Goal: Information Seeking & Learning: Learn about a topic

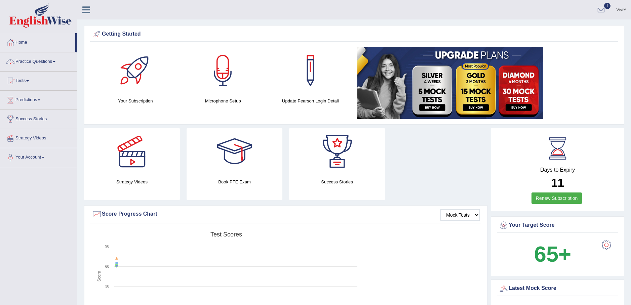
click at [57, 63] on link "Practice Questions" at bounding box center [38, 60] width 77 height 17
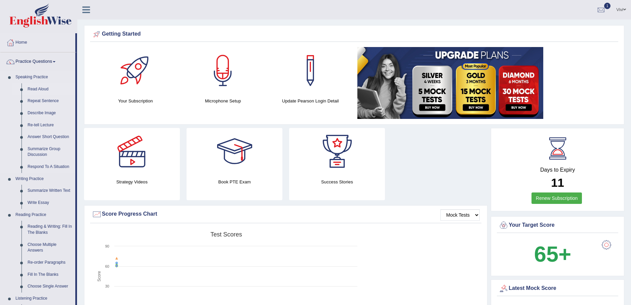
click at [40, 88] on link "Read Aloud" at bounding box center [50, 89] width 51 height 12
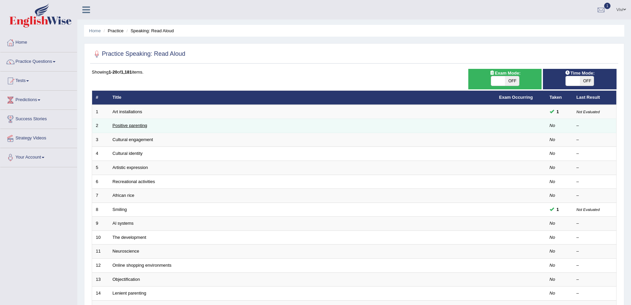
click at [136, 125] on link "Positive parenting" at bounding box center [130, 125] width 35 height 5
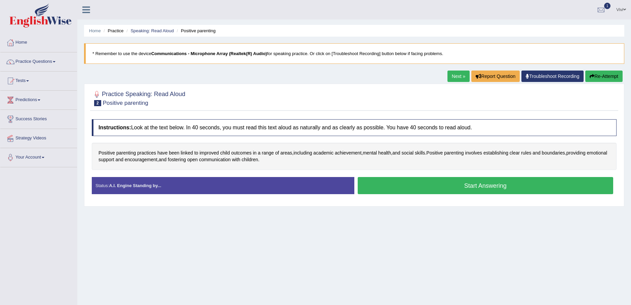
click at [132, 185] on strong "A.I. Engine Standing by..." at bounding box center [135, 185] width 52 height 5
click at [26, 41] on link "Home" at bounding box center [38, 41] width 77 height 17
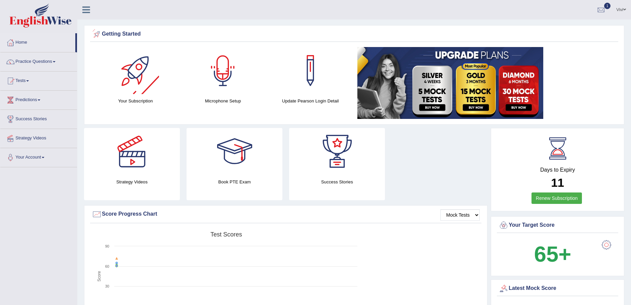
click at [225, 69] on div at bounding box center [222, 70] width 47 height 47
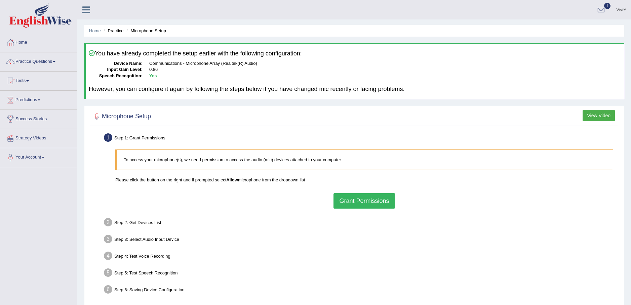
click at [363, 202] on button "Grant Permissions" at bounding box center [364, 200] width 61 height 15
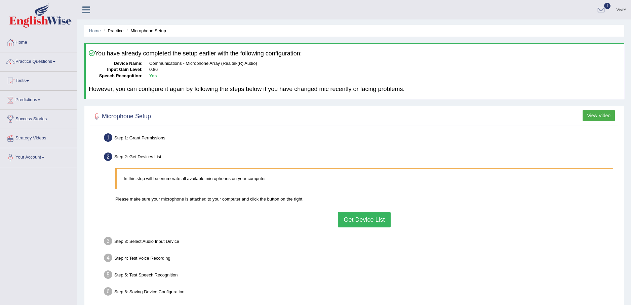
click at [362, 218] on button "Get Device List" at bounding box center [364, 219] width 52 height 15
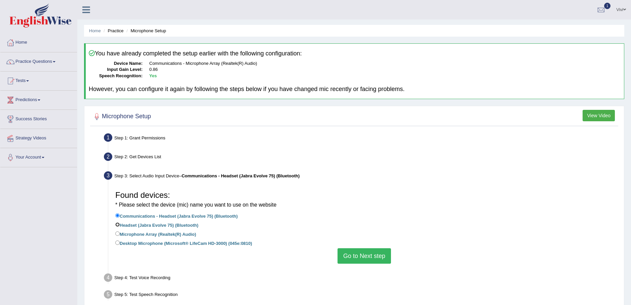
click at [118, 225] on input "Headset (Jabra Evolve 75) (Bluetooth)" at bounding box center [117, 225] width 4 height 4
radio input "true"
click at [358, 254] on button "Go to Next step" at bounding box center [364, 255] width 53 height 15
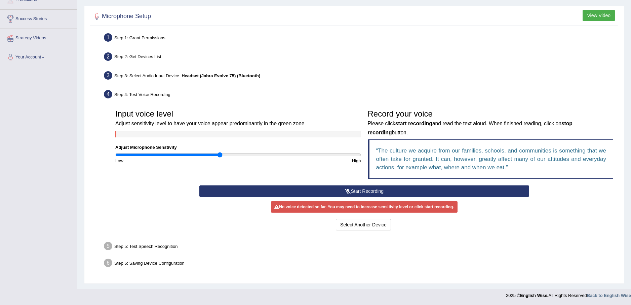
scroll to position [101, 0]
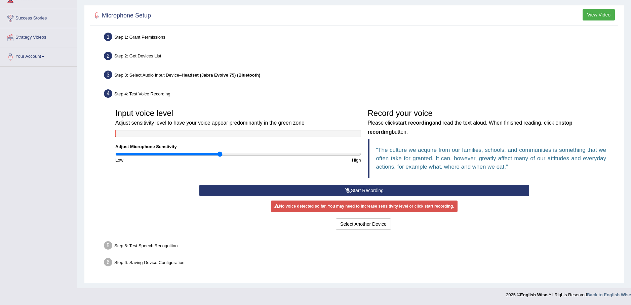
click at [363, 191] on button "Start Recording" at bounding box center [364, 190] width 330 height 11
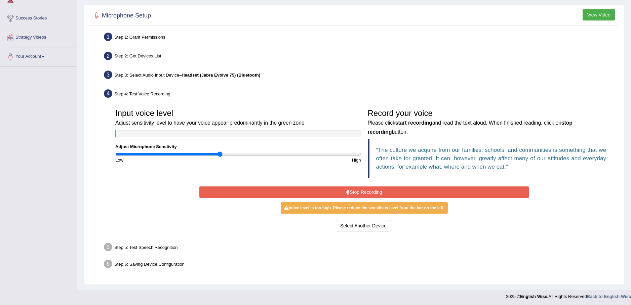
click at [363, 191] on button "Stop Recording" at bounding box center [364, 192] width 330 height 11
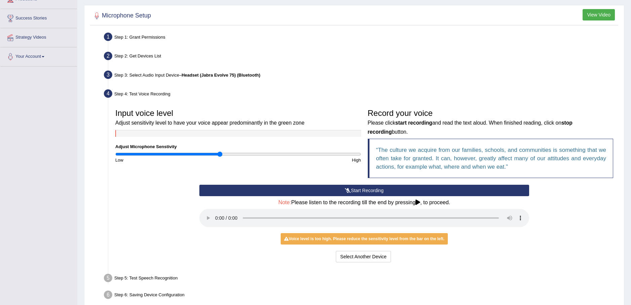
click at [373, 189] on button "Start Recording" at bounding box center [364, 190] width 330 height 11
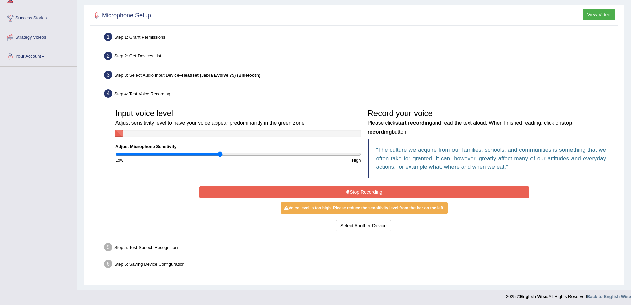
click at [362, 192] on button "Stop Recording" at bounding box center [364, 192] width 330 height 11
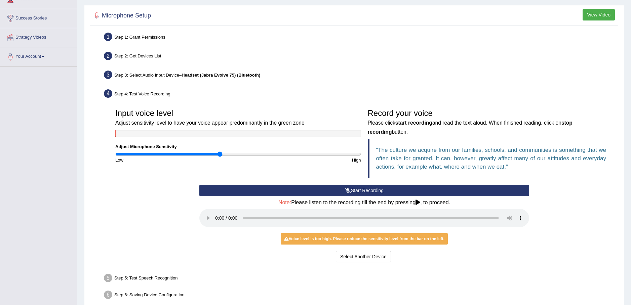
click at [362, 192] on button "Start Recording" at bounding box center [364, 190] width 330 height 11
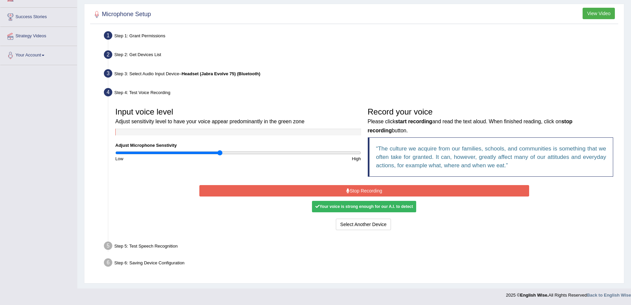
scroll to position [103, 0]
click at [354, 187] on button "Stop Recording" at bounding box center [364, 190] width 330 height 11
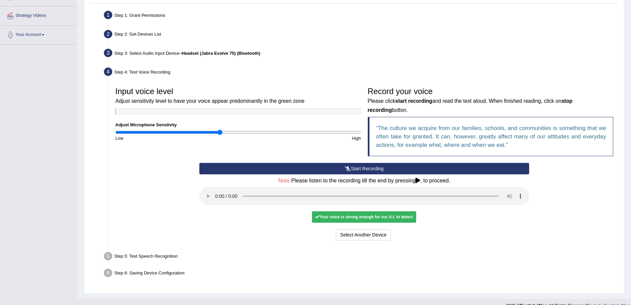
scroll to position [133, 0]
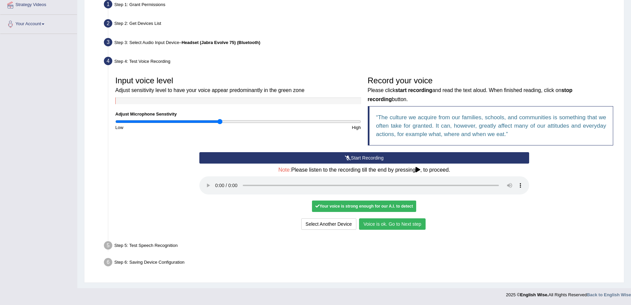
click at [359, 157] on button "Start Recording" at bounding box center [364, 157] width 330 height 11
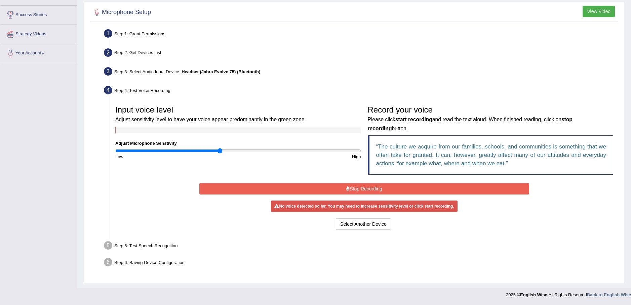
scroll to position [103, 0]
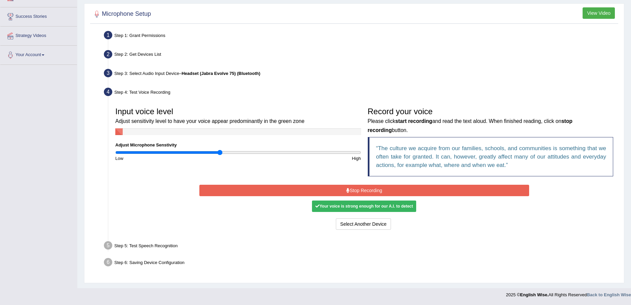
click at [352, 188] on button "Stop Recording" at bounding box center [364, 190] width 330 height 11
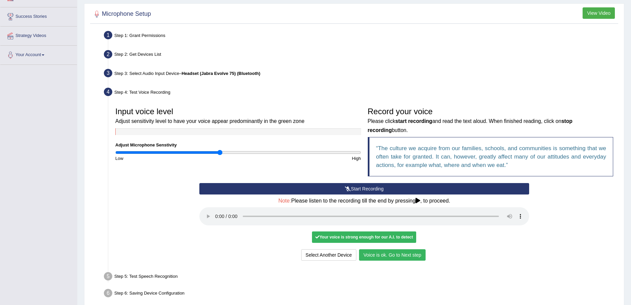
click at [363, 189] on button "Start Recording" at bounding box center [364, 188] width 330 height 11
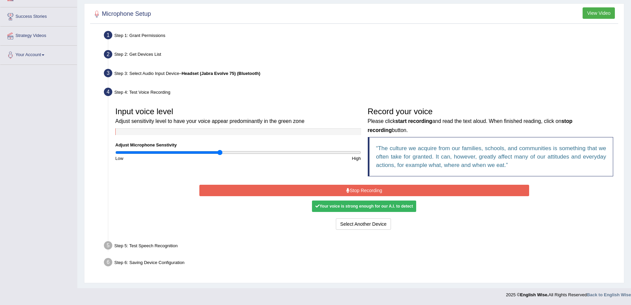
click at [363, 188] on button "Stop Recording" at bounding box center [364, 190] width 330 height 11
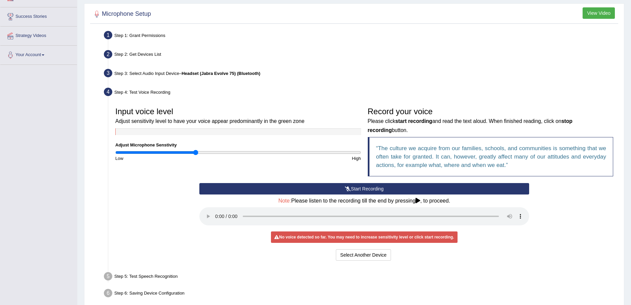
drag, startPoint x: 221, startPoint y: 151, endPoint x: 196, endPoint y: 152, distance: 24.9
type input "0.66"
click at [196, 152] on input "range" at bounding box center [238, 152] width 246 height 5
click at [359, 187] on button "Start Recording" at bounding box center [364, 188] width 330 height 11
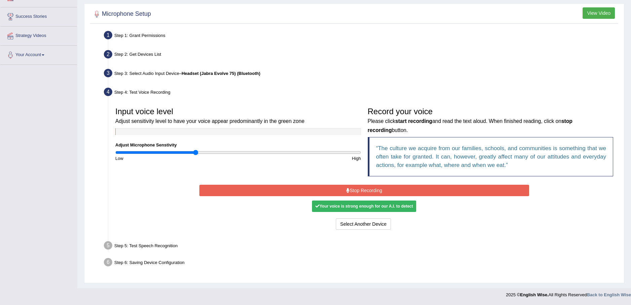
click at [363, 186] on button "Stop Recording" at bounding box center [364, 190] width 330 height 11
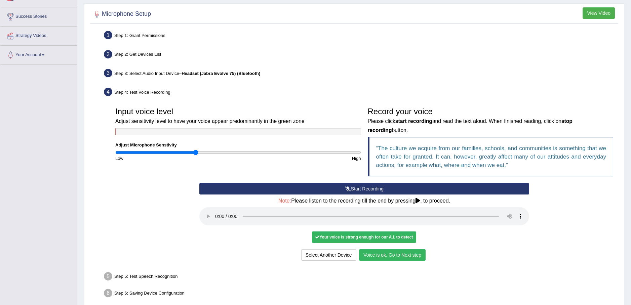
click at [388, 256] on button "Voice is ok. Go to Next step" at bounding box center [392, 254] width 67 height 11
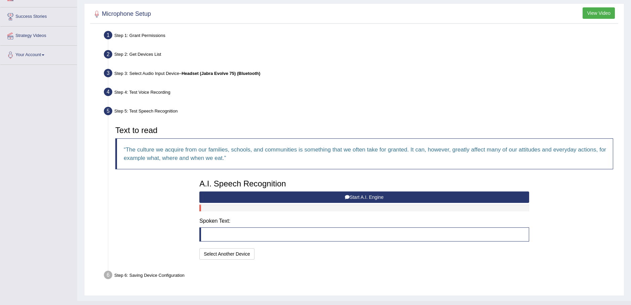
click at [362, 195] on button "Start A.I. Engine" at bounding box center [364, 197] width 330 height 11
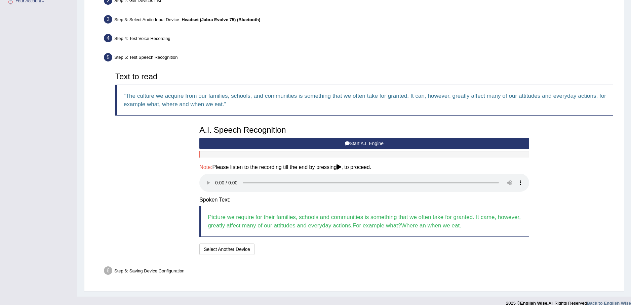
scroll to position [165, 0]
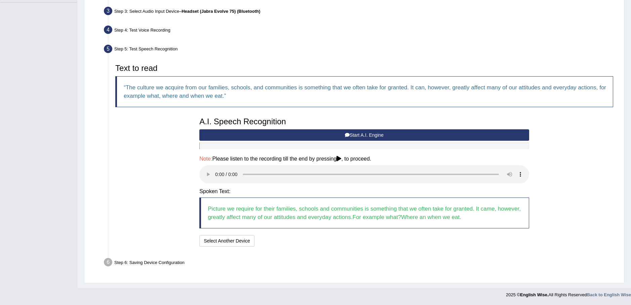
click at [361, 135] on button "Start A.I. Engine" at bounding box center [364, 134] width 330 height 11
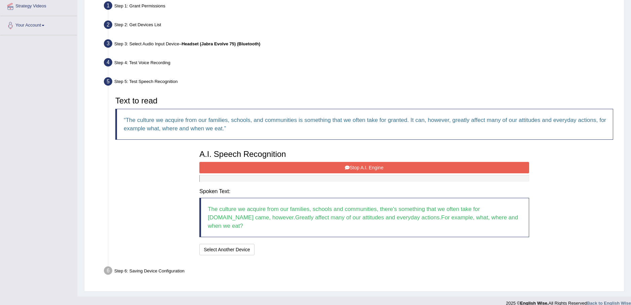
scroll to position [147, 0]
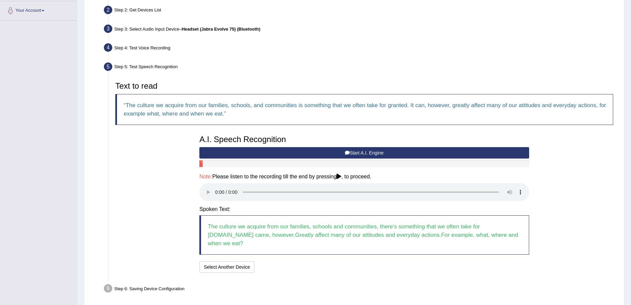
click at [353, 152] on button "Start A.I. Engine" at bounding box center [364, 152] width 330 height 11
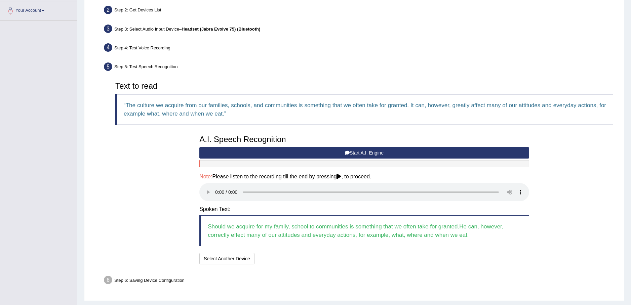
click at [249, 153] on button "Start A.I. Engine" at bounding box center [364, 152] width 330 height 11
click at [347, 153] on icon at bounding box center [347, 153] width 5 height 5
click at [262, 153] on button "Start A.I. Engine" at bounding box center [364, 152] width 330 height 11
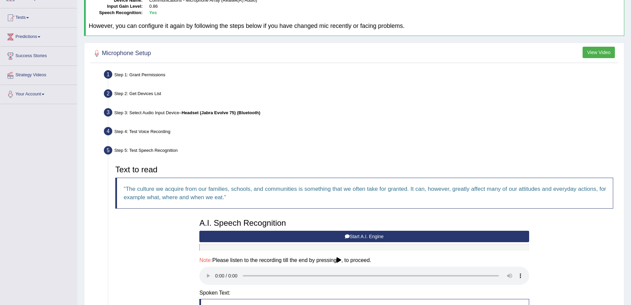
scroll to position [0, 0]
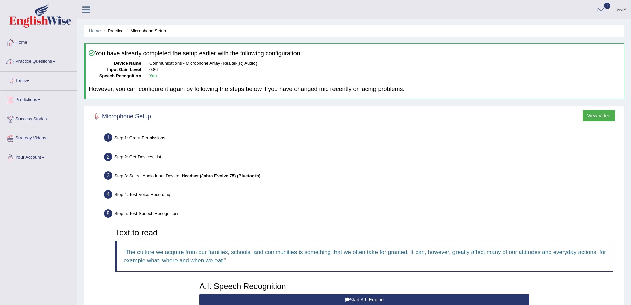
click at [55, 62] on span at bounding box center [54, 61] width 3 height 1
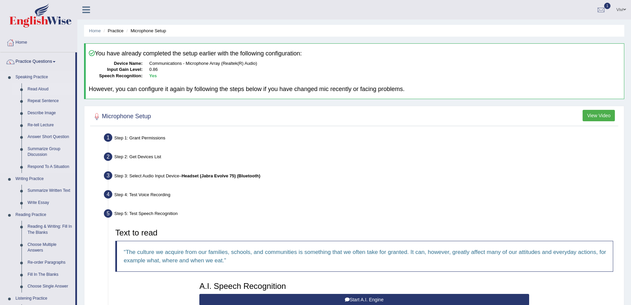
click at [45, 88] on link "Read Aloud" at bounding box center [50, 89] width 51 height 12
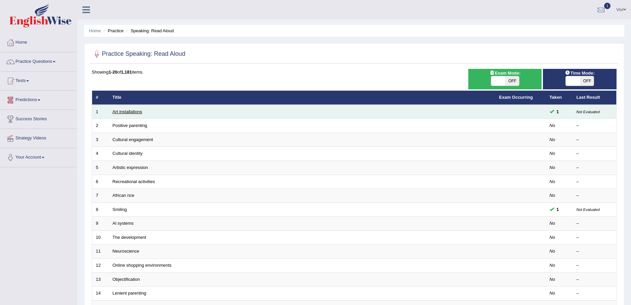
click at [132, 113] on link "Art installations" at bounding box center [128, 111] width 30 height 5
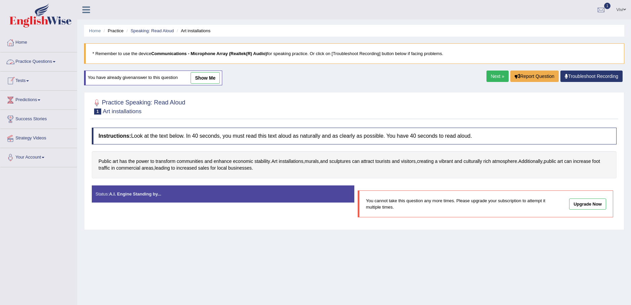
click at [55, 62] on span at bounding box center [54, 61] width 3 height 1
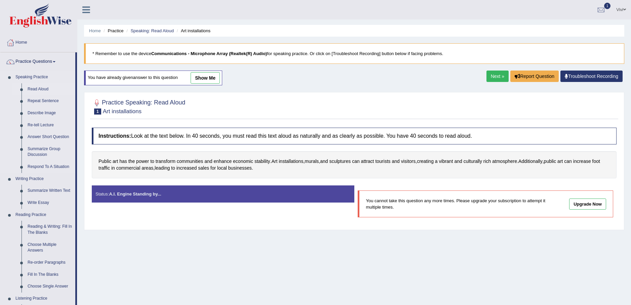
click at [39, 89] on link "Read Aloud" at bounding box center [50, 89] width 51 height 12
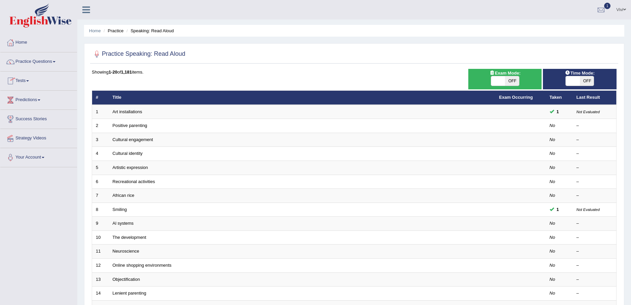
click at [585, 80] on span "OFF" at bounding box center [587, 80] width 14 height 9
checkbox input "true"
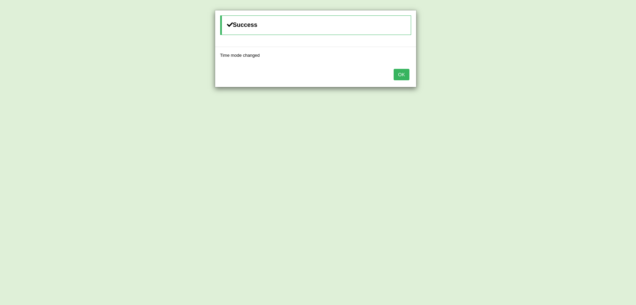
click at [403, 75] on button "OK" at bounding box center [401, 74] width 15 height 11
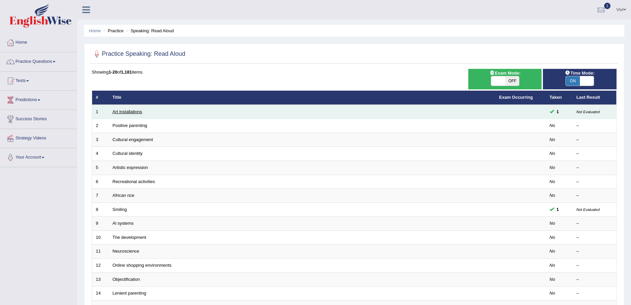
click at [130, 113] on link "Art installations" at bounding box center [128, 111] width 30 height 5
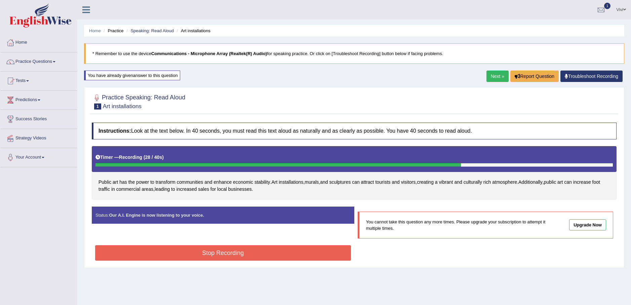
click at [228, 253] on button "Stop Recording" at bounding box center [223, 252] width 256 height 15
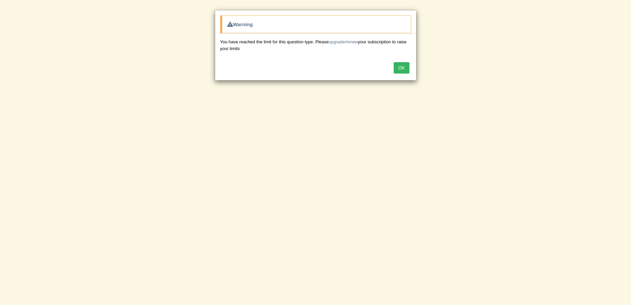
click at [401, 68] on button "OK" at bounding box center [401, 67] width 15 height 11
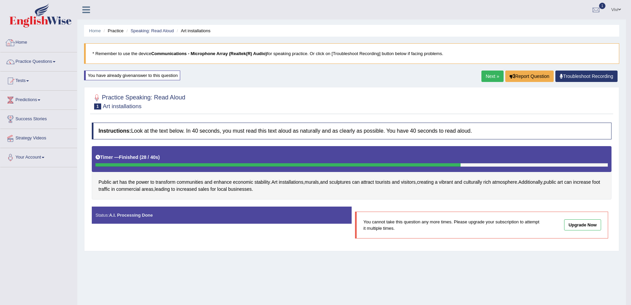
click at [56, 60] on link "Practice Questions" at bounding box center [38, 60] width 77 height 17
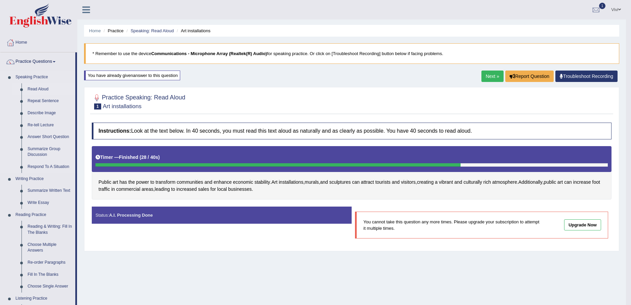
click at [38, 90] on link "Read Aloud" at bounding box center [50, 89] width 51 height 12
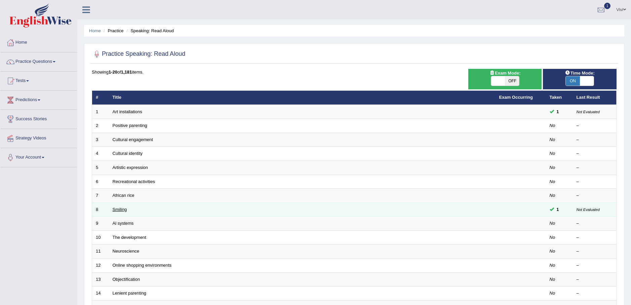
click at [122, 210] on link "Smiling" at bounding box center [120, 209] width 14 height 5
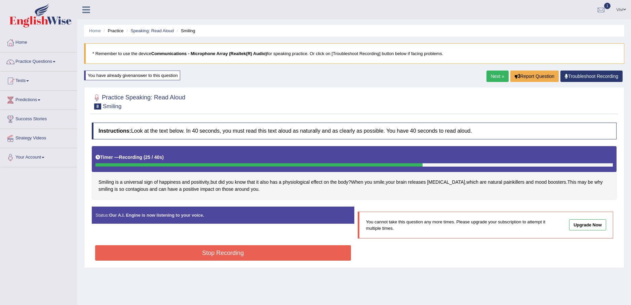
click at [231, 254] on button "Stop Recording" at bounding box center [223, 252] width 256 height 15
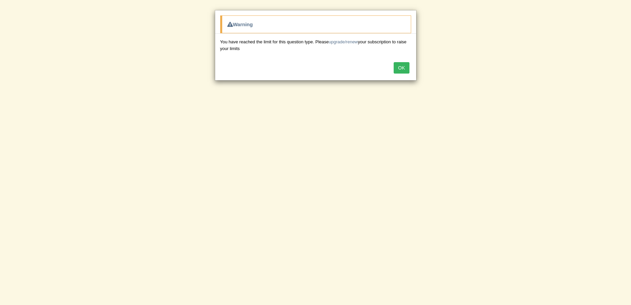
click at [404, 65] on button "OK" at bounding box center [401, 67] width 15 height 11
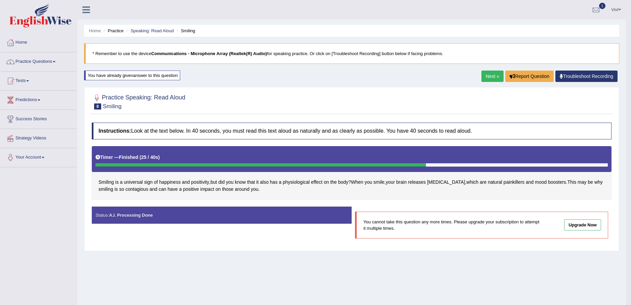
click at [55, 61] on link "Practice Questions" at bounding box center [38, 60] width 77 height 17
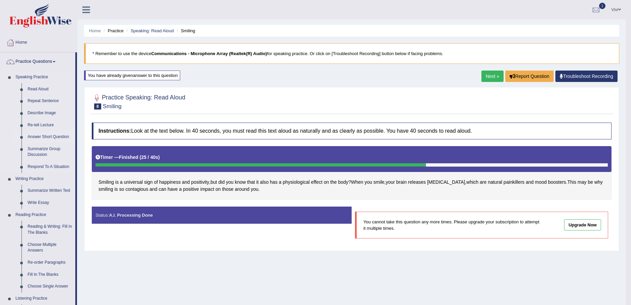
click at [37, 137] on link "Answer Short Question" at bounding box center [50, 137] width 51 height 12
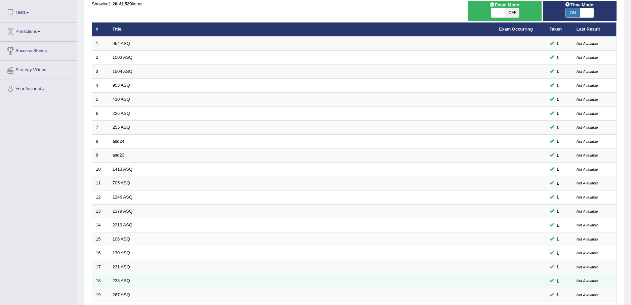
scroll to position [140, 0]
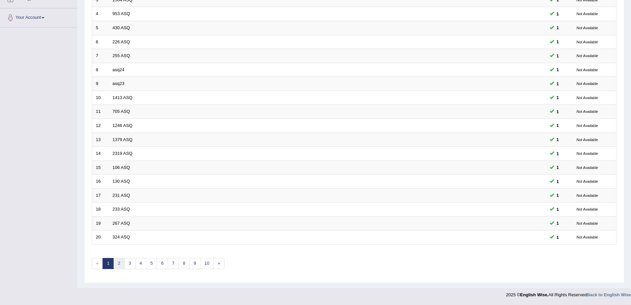
click at [120, 261] on link "2" at bounding box center [118, 263] width 11 height 11
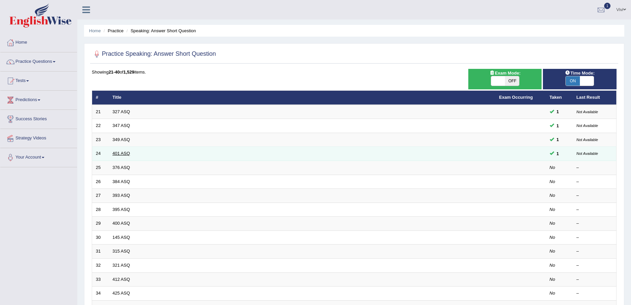
click at [123, 155] on link "401 ASQ" at bounding box center [121, 153] width 17 height 5
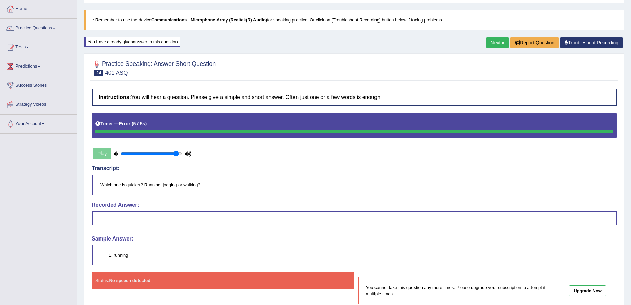
scroll to position [67, 0]
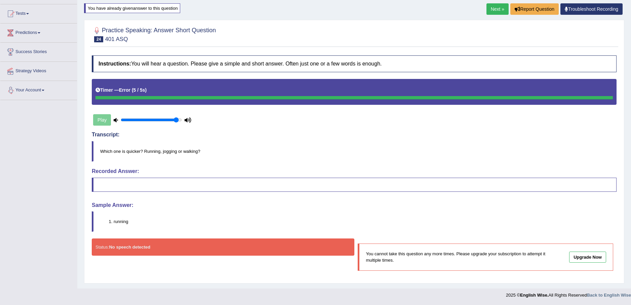
click at [105, 120] on div "Play" at bounding box center [142, 120] width 101 height 17
click at [101, 119] on div "Play" at bounding box center [142, 120] width 101 height 17
drag, startPoint x: 178, startPoint y: 119, endPoint x: 108, endPoint y: 115, distance: 69.4
click at [121, 117] on input "range" at bounding box center [151, 119] width 61 height 5
click at [100, 119] on div "Play" at bounding box center [142, 120] width 101 height 17
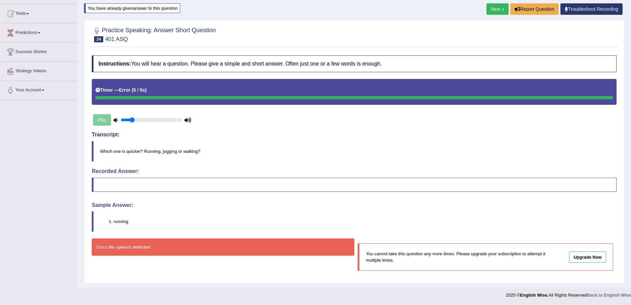
drag, startPoint x: 124, startPoint y: 119, endPoint x: 133, endPoint y: 119, distance: 9.1
type input "0.2"
click at [133, 119] on input "range" at bounding box center [151, 119] width 61 height 5
click at [100, 118] on div "Play" at bounding box center [142, 120] width 101 height 17
click at [499, 8] on link "Next »" at bounding box center [498, 8] width 22 height 11
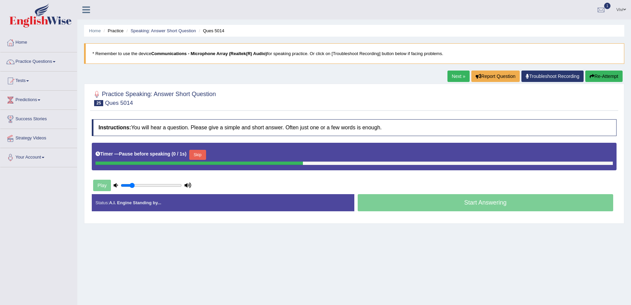
click at [476, 202] on div "Start Answering" at bounding box center [485, 203] width 263 height 19
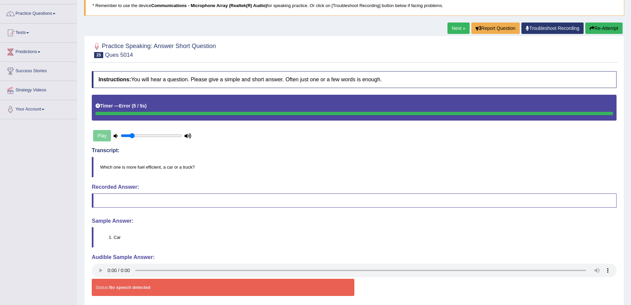
scroll to position [6, 0]
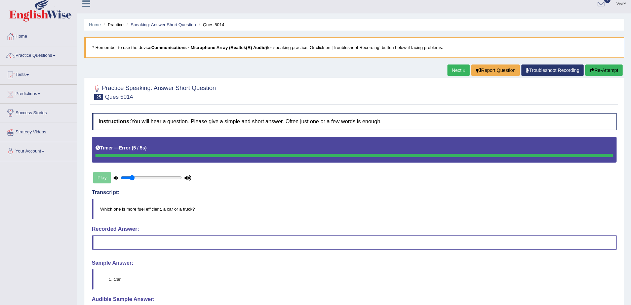
click at [455, 70] on link "Next »" at bounding box center [459, 70] width 22 height 11
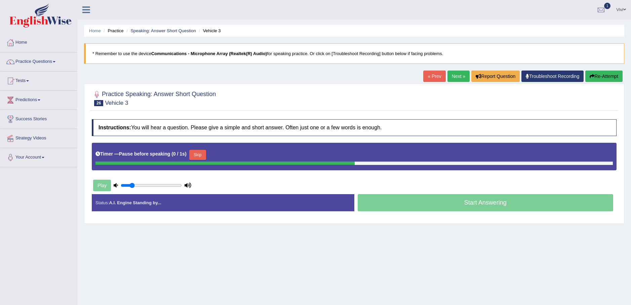
click at [477, 201] on div "Start Answering" at bounding box center [485, 203] width 263 height 19
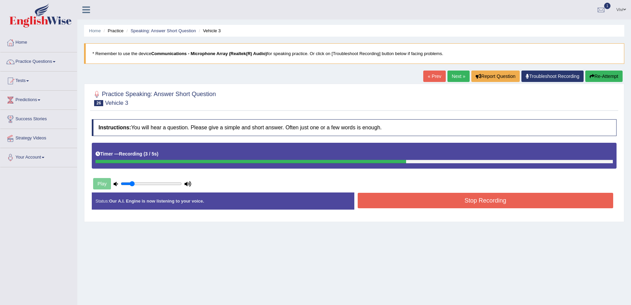
click at [477, 201] on button "Stop Recording" at bounding box center [486, 200] width 256 height 15
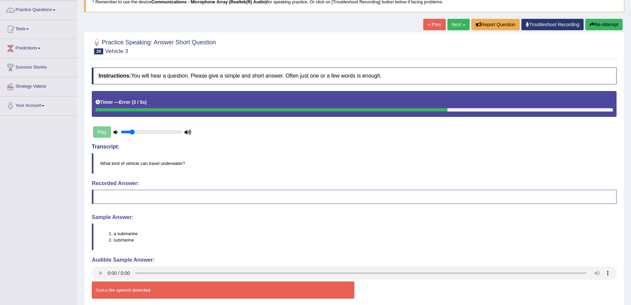
scroll to position [80, 0]
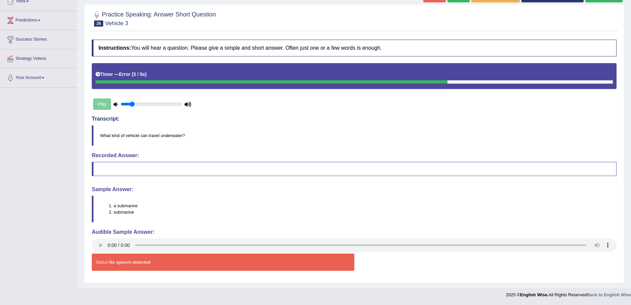
click at [104, 103] on div "Play" at bounding box center [142, 104] width 101 height 17
click at [124, 263] on strong "No speech detected" at bounding box center [129, 262] width 41 height 5
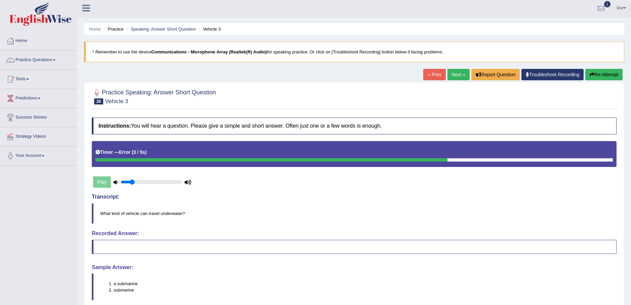
scroll to position [0, 0]
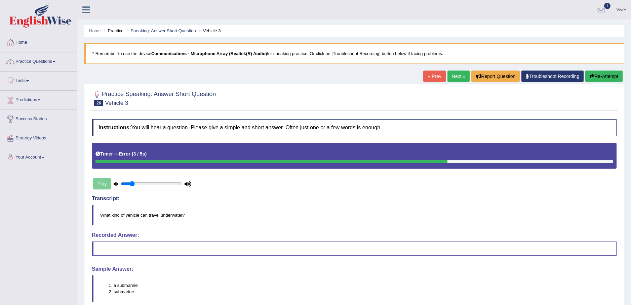
click at [434, 75] on link "« Prev" at bounding box center [434, 76] width 22 height 11
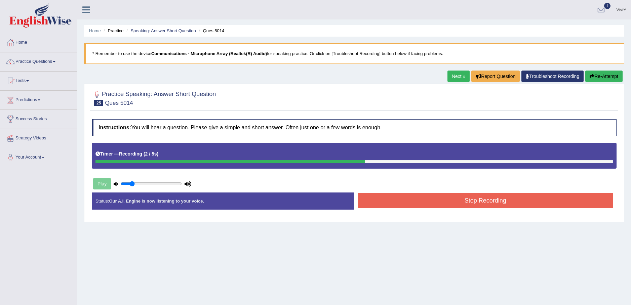
click at [482, 202] on button "Stop Recording" at bounding box center [486, 200] width 256 height 15
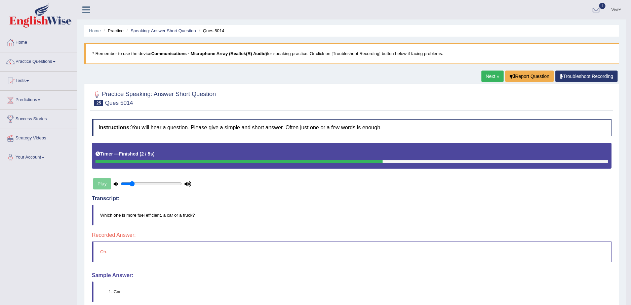
click at [491, 75] on link "Next »" at bounding box center [492, 76] width 22 height 11
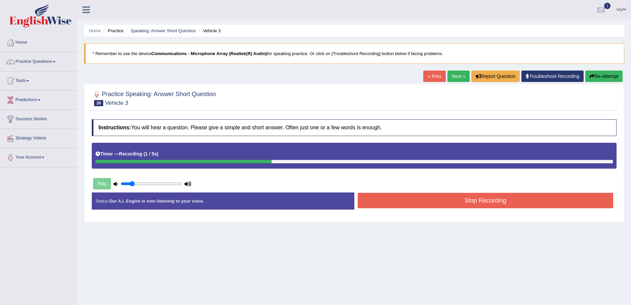
click at [477, 200] on button "Stop Recording" at bounding box center [486, 200] width 256 height 15
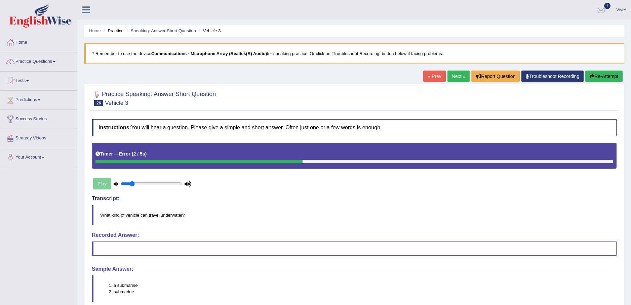
click at [431, 76] on link "« Prev" at bounding box center [434, 76] width 22 height 11
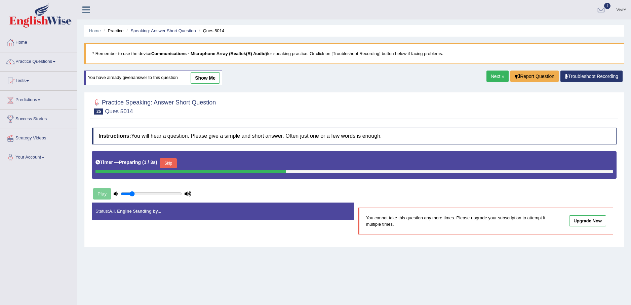
click at [431, 76] on div "Home Practice Speaking: Answer Short Question Ques 5014 * Remember to use the d…" at bounding box center [354, 168] width 554 height 336
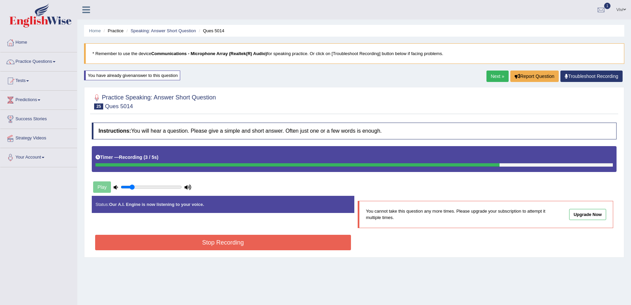
click at [214, 244] on button "Stop Recording" at bounding box center [223, 242] width 256 height 15
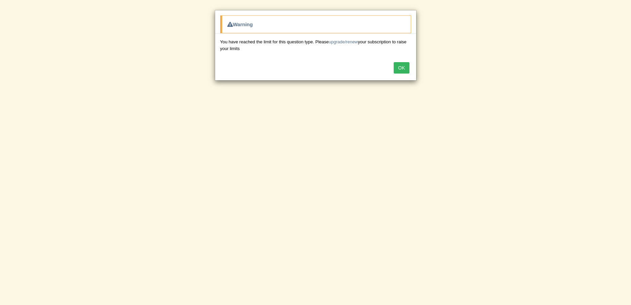
click at [398, 72] on button "OK" at bounding box center [401, 67] width 15 height 11
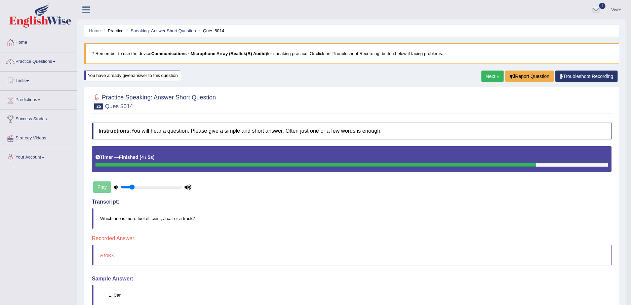
click at [490, 74] on link "Next »" at bounding box center [492, 76] width 22 height 11
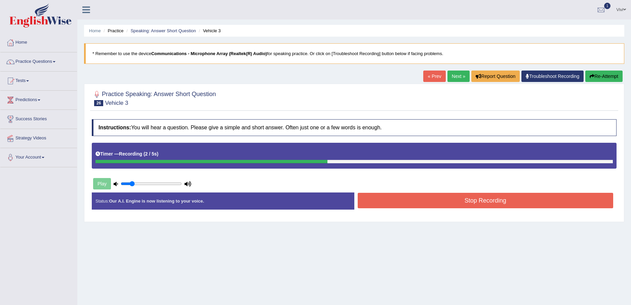
click at [481, 198] on button "Stop Recording" at bounding box center [486, 200] width 256 height 15
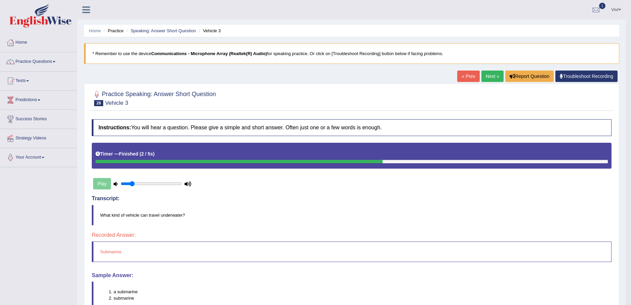
click at [489, 78] on link "Next »" at bounding box center [492, 76] width 22 height 11
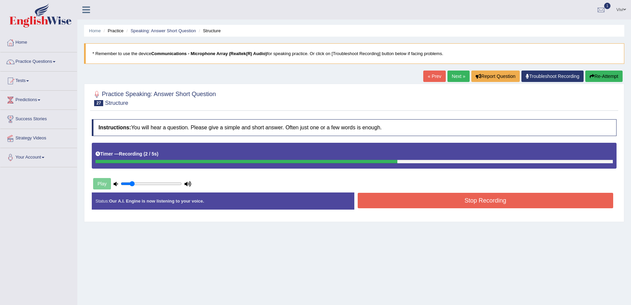
click at [480, 201] on button "Stop Recording" at bounding box center [486, 200] width 256 height 15
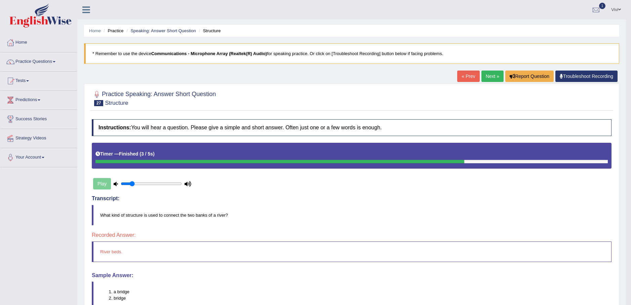
click at [492, 75] on link "Next »" at bounding box center [492, 76] width 22 height 11
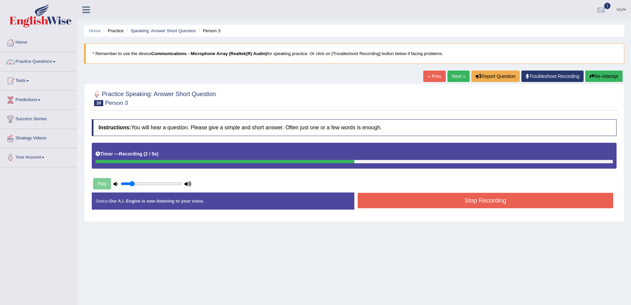
click at [469, 200] on button "Stop Recording" at bounding box center [486, 200] width 256 height 15
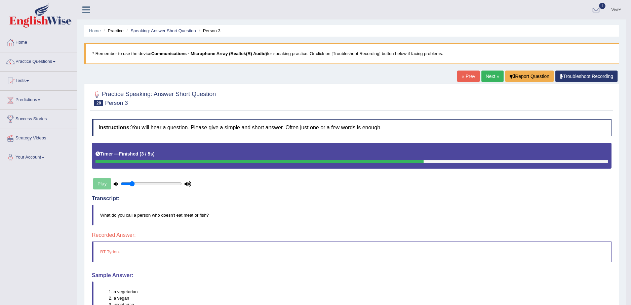
click at [469, 76] on link "« Prev" at bounding box center [468, 76] width 22 height 11
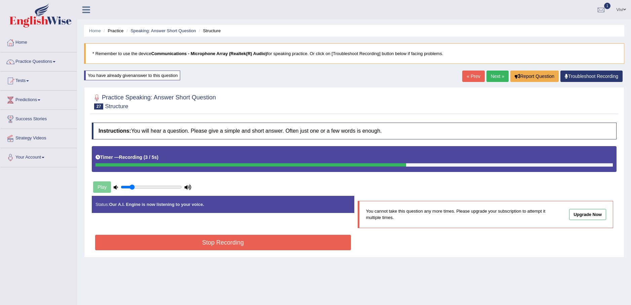
click at [227, 241] on button "Stop Recording" at bounding box center [223, 242] width 256 height 15
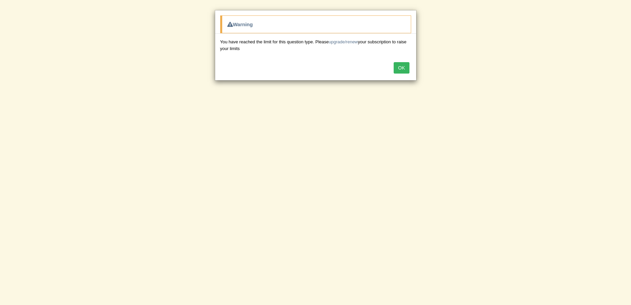
click at [399, 68] on button "OK" at bounding box center [401, 67] width 15 height 11
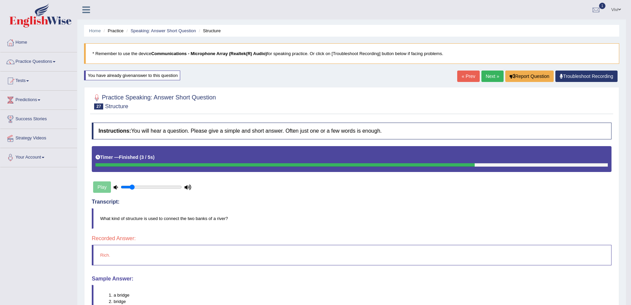
click at [491, 76] on link "Next »" at bounding box center [492, 76] width 22 height 11
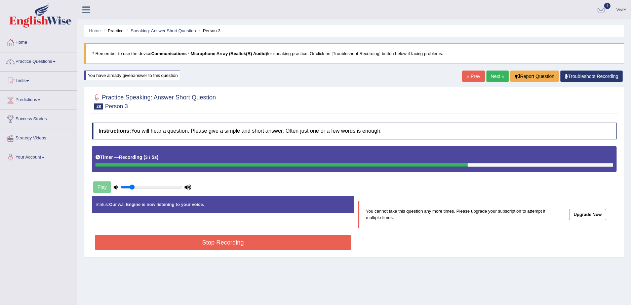
click at [207, 241] on button "Stop Recording" at bounding box center [223, 242] width 256 height 15
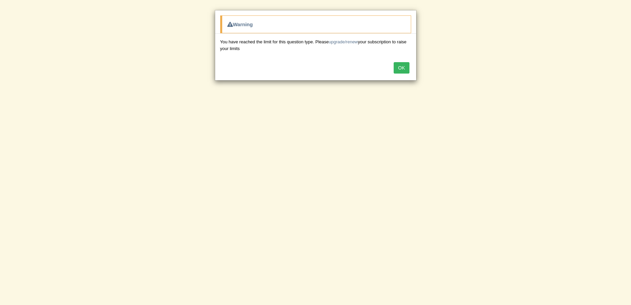
click at [399, 65] on button "OK" at bounding box center [401, 67] width 15 height 11
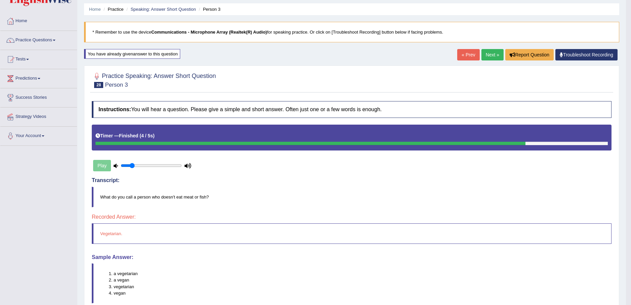
scroll to position [34, 0]
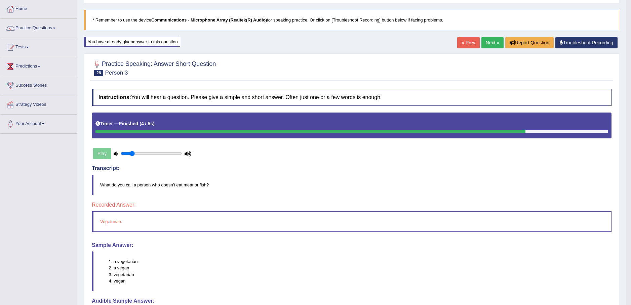
click at [490, 43] on link "Next »" at bounding box center [492, 42] width 22 height 11
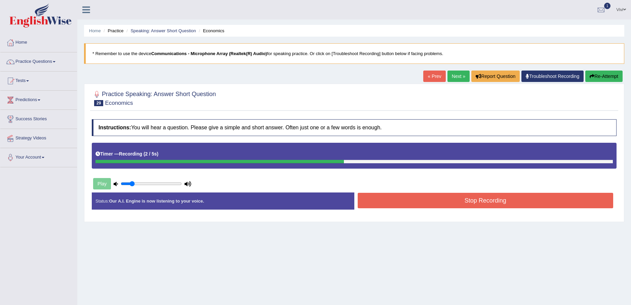
click at [475, 201] on button "Stop Recording" at bounding box center [486, 200] width 256 height 15
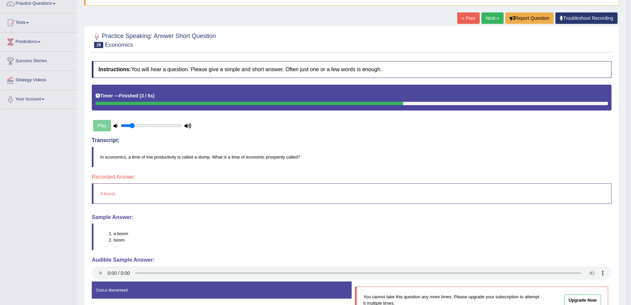
scroll to position [34, 0]
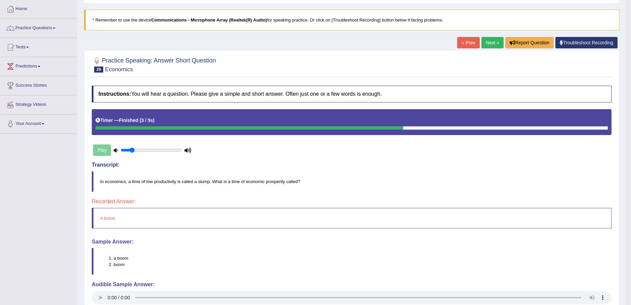
click at [493, 41] on link "Next »" at bounding box center [492, 42] width 22 height 11
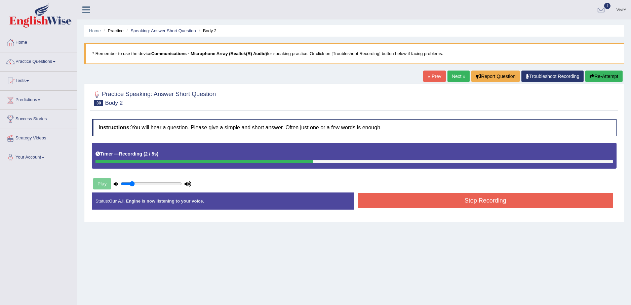
click at [454, 202] on button "Stop Recording" at bounding box center [486, 200] width 256 height 15
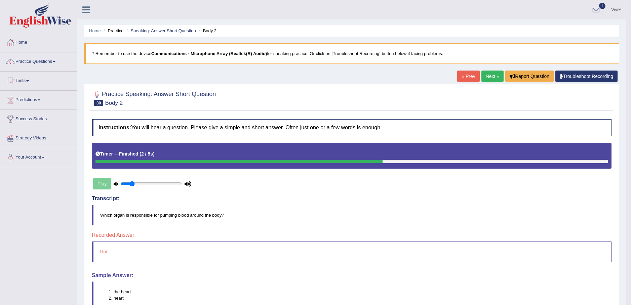
click at [490, 77] on link "Next »" at bounding box center [492, 76] width 22 height 11
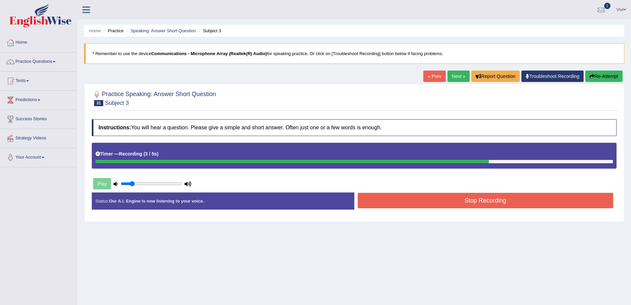
click at [480, 201] on button "Stop Recording" at bounding box center [486, 200] width 256 height 15
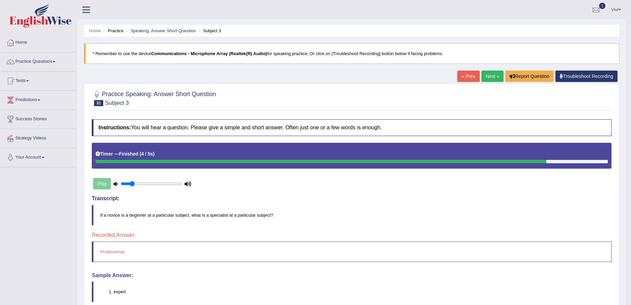
click at [487, 76] on link "Next »" at bounding box center [492, 76] width 22 height 11
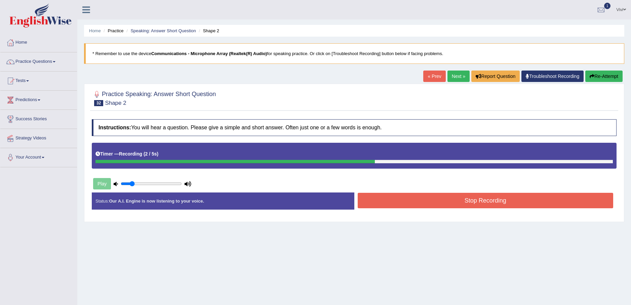
click at [480, 202] on button "Stop Recording" at bounding box center [486, 200] width 256 height 15
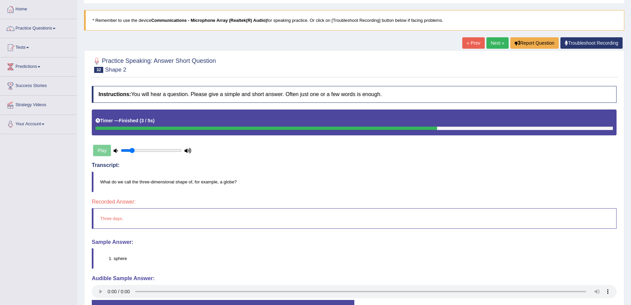
scroll to position [34, 0]
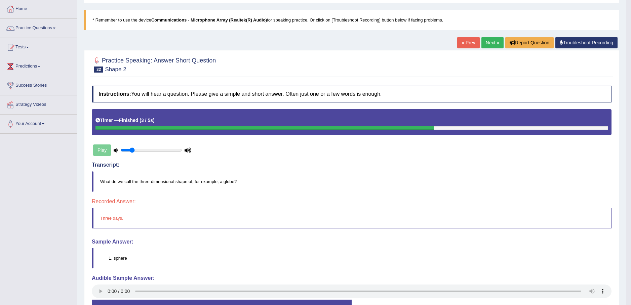
click at [493, 42] on link "Next »" at bounding box center [492, 42] width 22 height 11
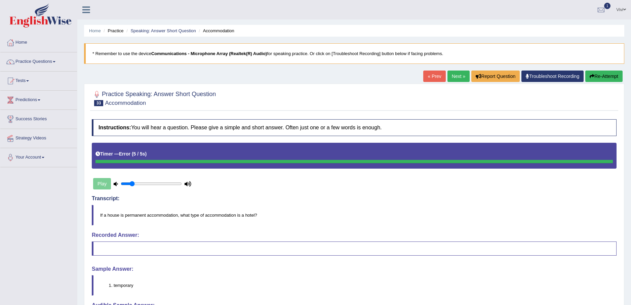
click at [455, 76] on link "Next »" at bounding box center [459, 76] width 22 height 11
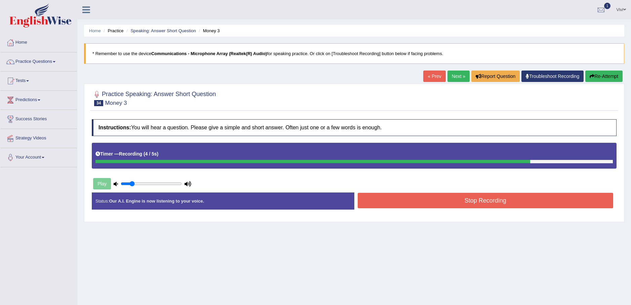
click at [476, 202] on button "Stop Recording" at bounding box center [486, 200] width 256 height 15
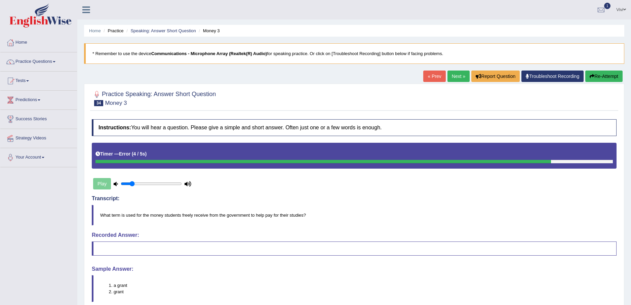
click at [455, 76] on link "Next »" at bounding box center [459, 76] width 22 height 11
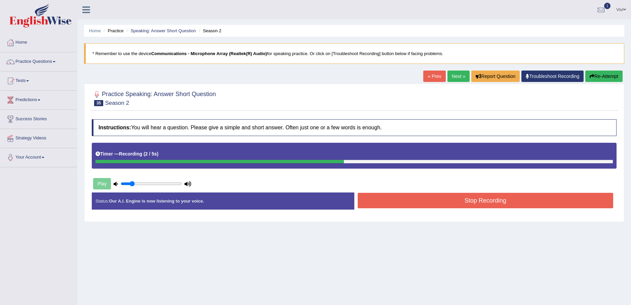
click at [479, 203] on button "Stop Recording" at bounding box center [486, 200] width 256 height 15
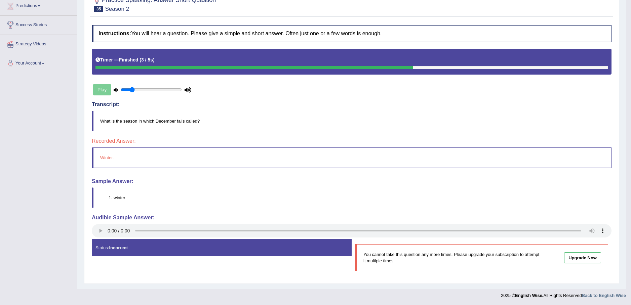
scroll to position [95, 0]
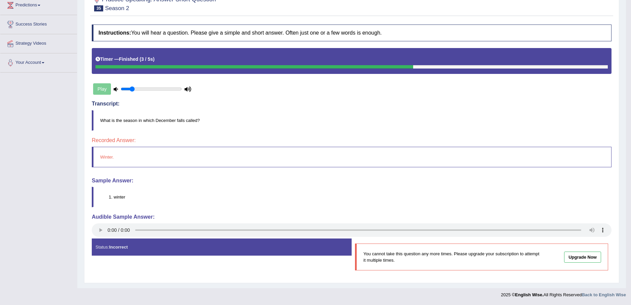
click at [100, 89] on div "Play" at bounding box center [142, 89] width 101 height 17
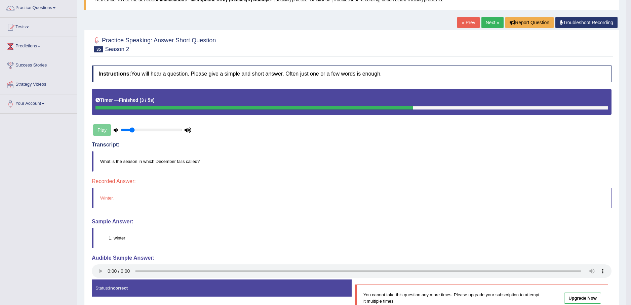
scroll to position [0, 0]
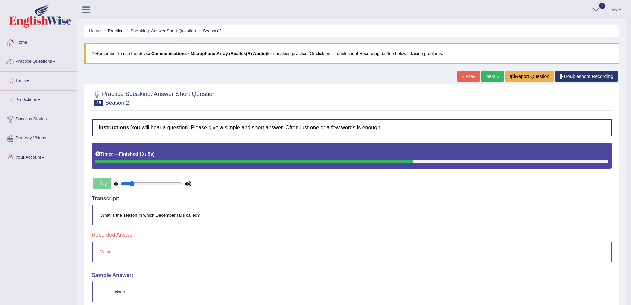
click at [490, 76] on link "Next »" at bounding box center [492, 76] width 22 height 11
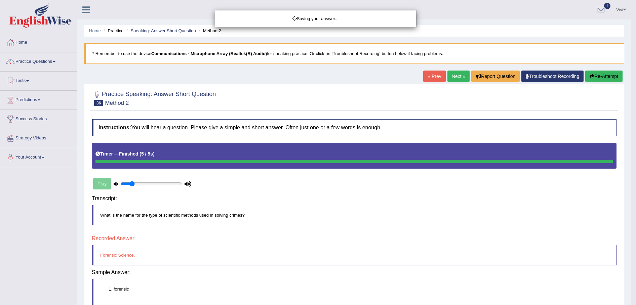
click at [478, 201] on div "Saving your answer..." at bounding box center [318, 152] width 636 height 305
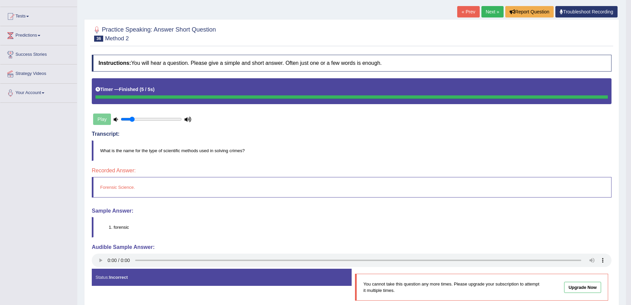
scroll to position [67, 0]
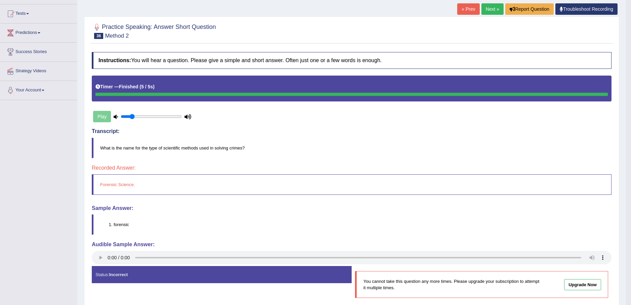
click at [491, 8] on link "Next »" at bounding box center [492, 8] width 22 height 11
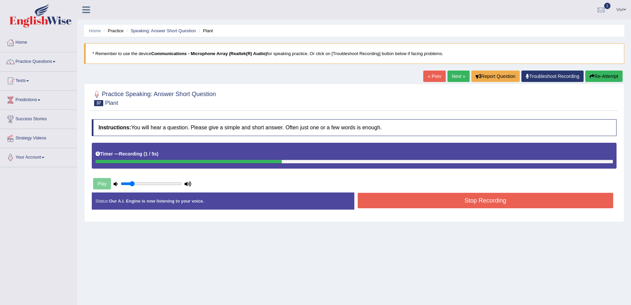
click at [474, 201] on button "Stop Recording" at bounding box center [486, 200] width 256 height 15
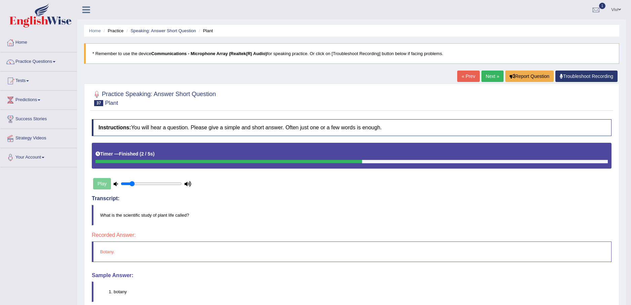
click at [487, 76] on link "Next »" at bounding box center [492, 76] width 22 height 11
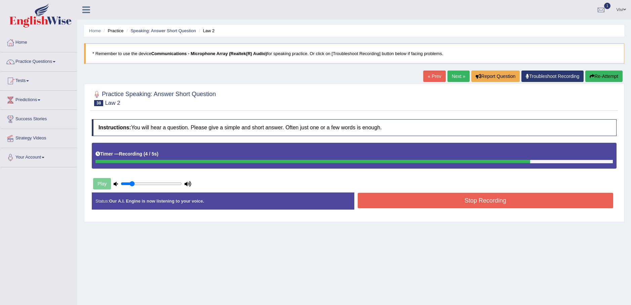
click at [471, 203] on button "Stop Recording" at bounding box center [486, 200] width 256 height 15
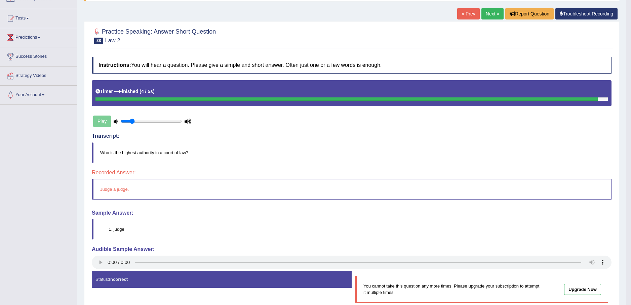
scroll to position [67, 0]
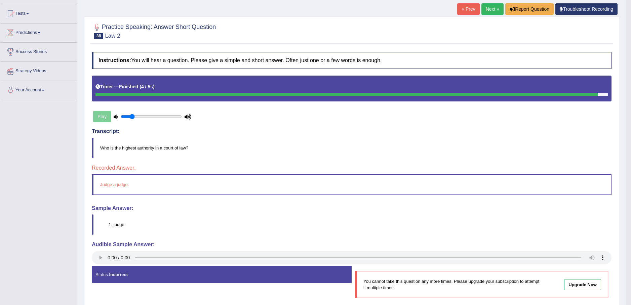
click at [464, 8] on link "« Prev" at bounding box center [468, 8] width 22 height 11
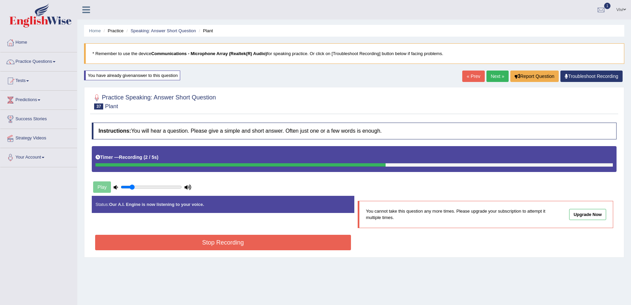
click at [234, 243] on button "Stop Recording" at bounding box center [223, 242] width 256 height 15
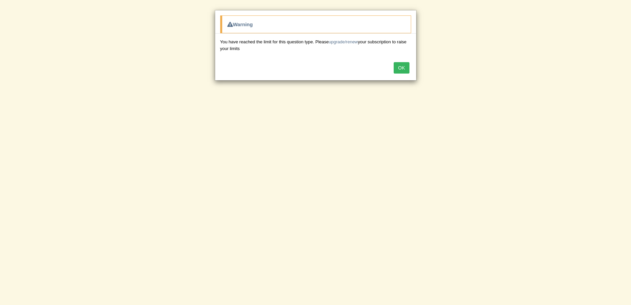
click at [402, 69] on button "OK" at bounding box center [401, 67] width 15 height 11
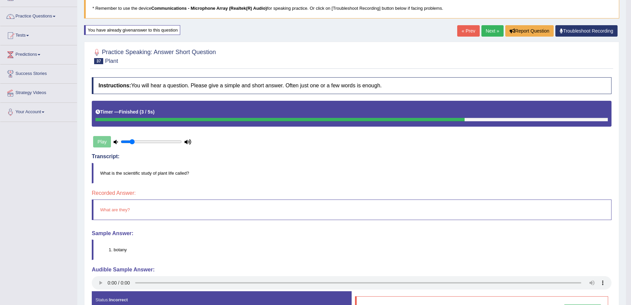
scroll to position [34, 0]
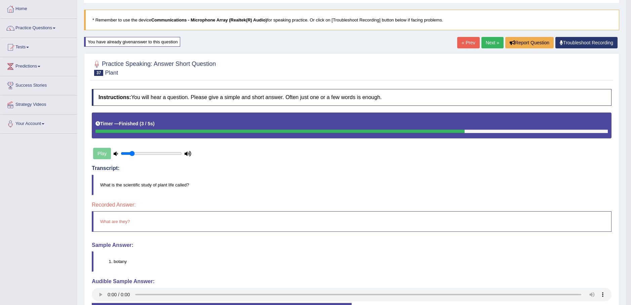
click at [487, 39] on link "Next »" at bounding box center [492, 42] width 22 height 11
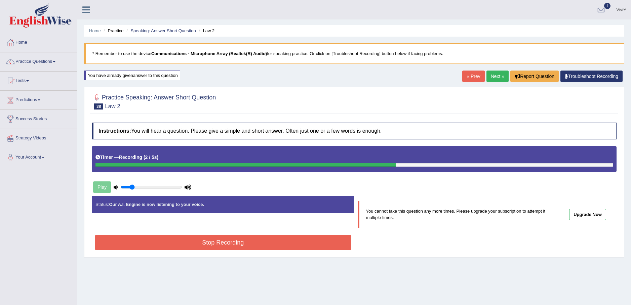
click at [221, 242] on button "Stop Recording" at bounding box center [223, 242] width 256 height 15
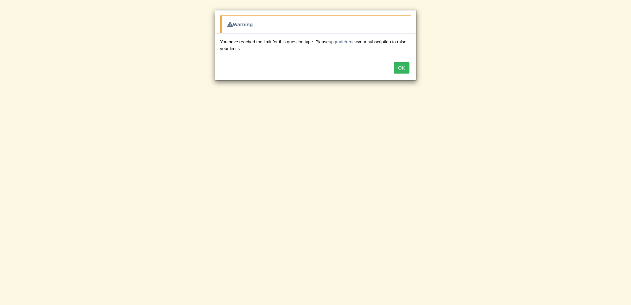
click at [402, 67] on button "OK" at bounding box center [401, 67] width 15 height 11
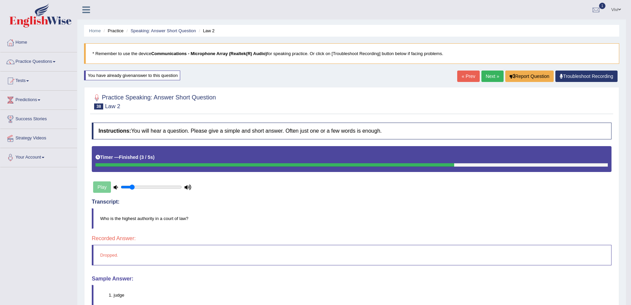
click at [465, 72] on div "Home Practice Speaking: Answer Short Question Law 2 * Remember to use the devic…" at bounding box center [351, 193] width 549 height 387
click at [466, 77] on link "« Prev" at bounding box center [468, 76] width 22 height 11
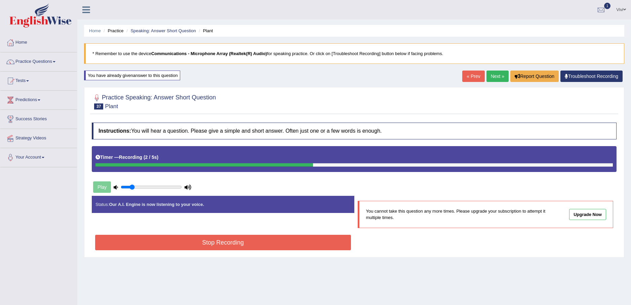
click at [244, 246] on button "Stop Recording" at bounding box center [223, 242] width 256 height 15
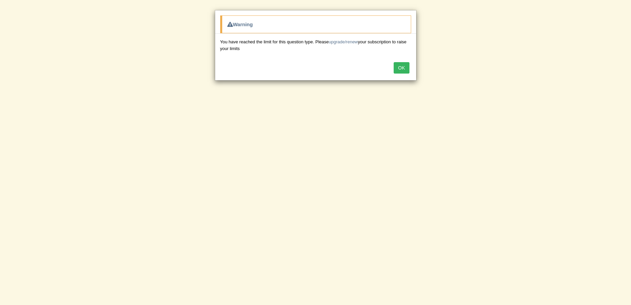
click at [404, 69] on button "OK" at bounding box center [401, 67] width 15 height 11
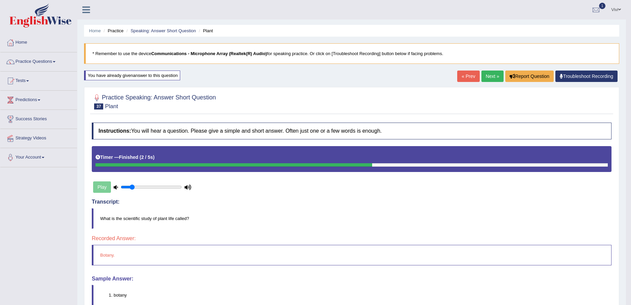
click at [466, 75] on link "« Prev" at bounding box center [468, 76] width 22 height 11
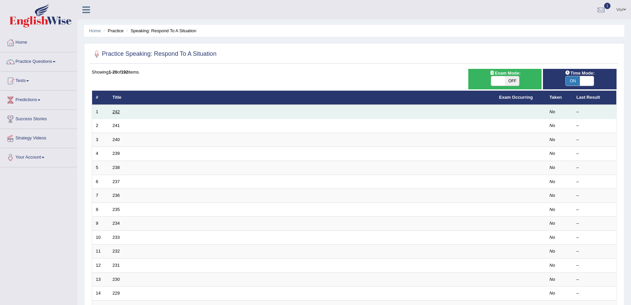
click at [114, 112] on link "242" at bounding box center [116, 111] width 7 height 5
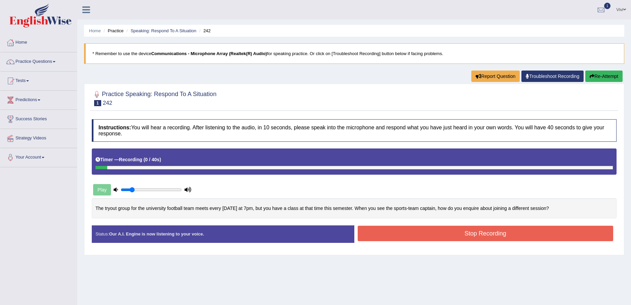
click at [397, 230] on button "Stop Recording" at bounding box center [486, 233] width 256 height 15
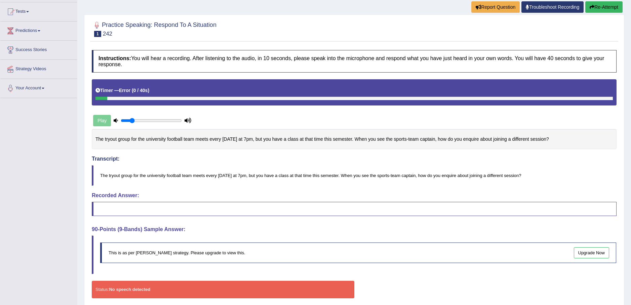
scroll to position [30, 0]
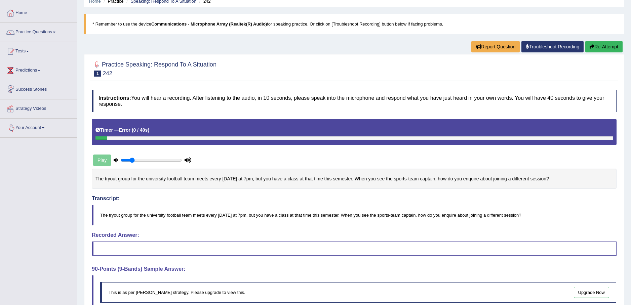
click at [101, 160] on div "Play" at bounding box center [142, 160] width 101 height 17
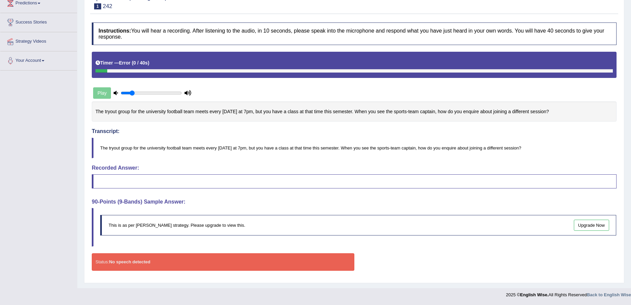
scroll to position [0, 0]
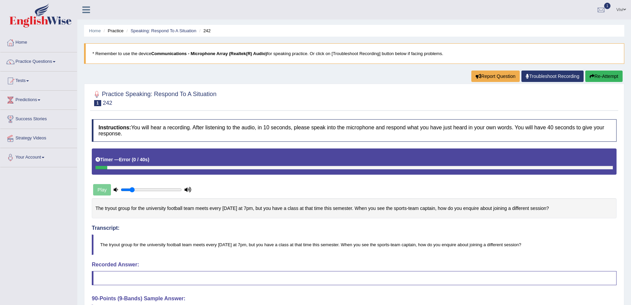
click at [599, 74] on button "Re-Attempt" at bounding box center [603, 76] width 37 height 11
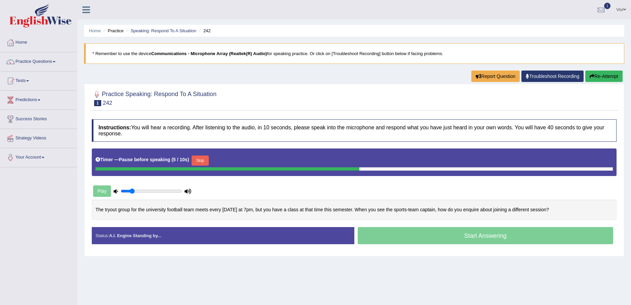
click at [480, 237] on div "Start Answering" at bounding box center [485, 236] width 263 height 19
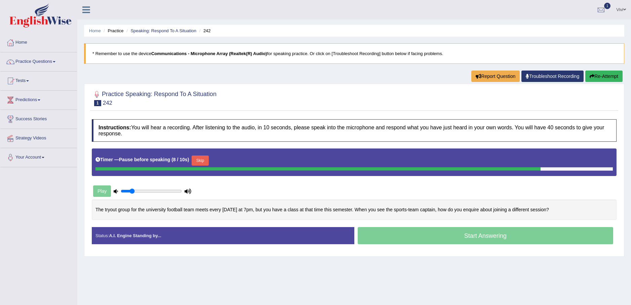
click at [485, 235] on div "Start Answering" at bounding box center [485, 236] width 263 height 19
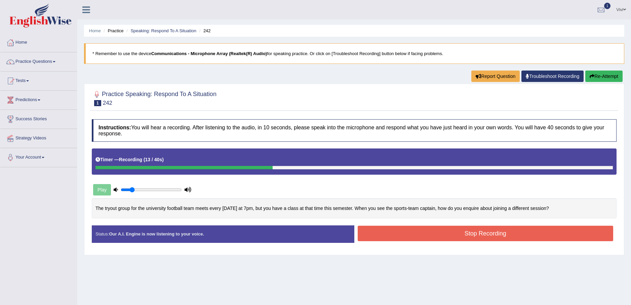
click at [485, 235] on button "Stop Recording" at bounding box center [486, 233] width 256 height 15
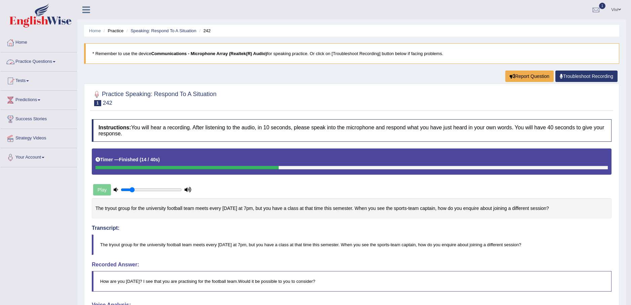
click at [55, 61] on span at bounding box center [54, 61] width 3 height 1
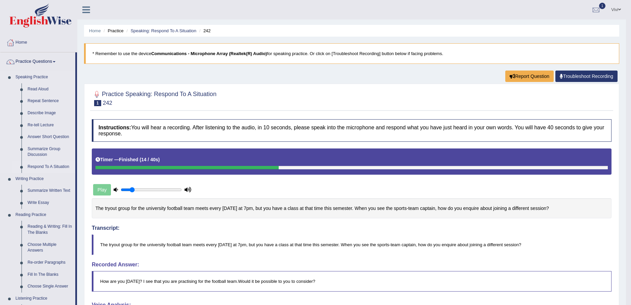
click at [47, 166] on link "Respond To A Situation" at bounding box center [50, 167] width 51 height 12
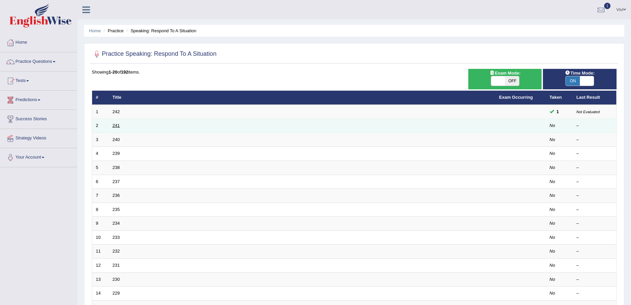
click at [113, 124] on link "241" at bounding box center [116, 125] width 7 height 5
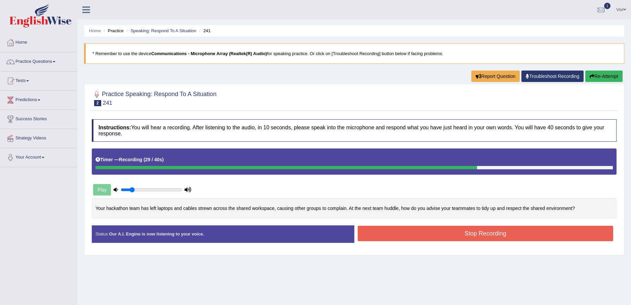
click at [473, 233] on button "Stop Recording" at bounding box center [486, 233] width 256 height 15
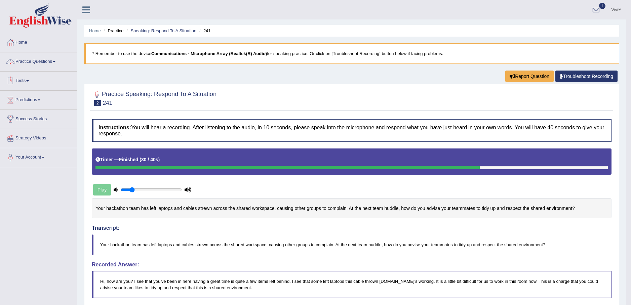
click at [55, 60] on link "Practice Questions" at bounding box center [38, 60] width 77 height 17
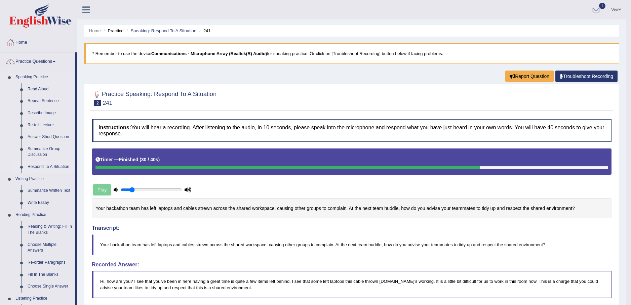
click at [45, 166] on link "Respond To A Situation" at bounding box center [50, 167] width 51 height 12
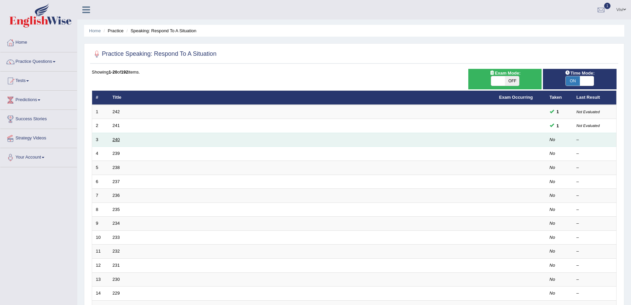
click at [117, 141] on link "240" at bounding box center [116, 139] width 7 height 5
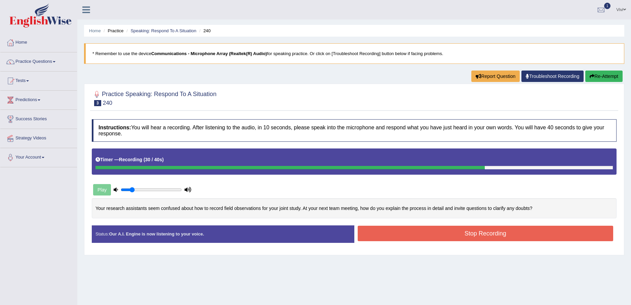
click at [471, 234] on button "Stop Recording" at bounding box center [486, 233] width 256 height 15
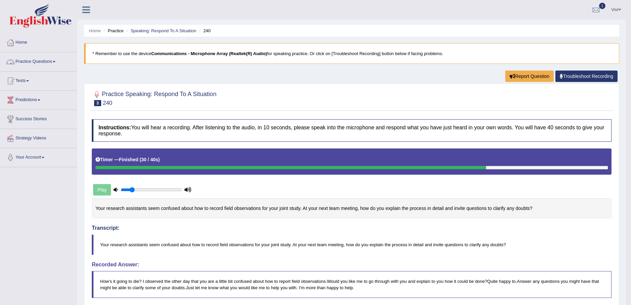
click at [56, 63] on link "Practice Questions" at bounding box center [38, 60] width 77 height 17
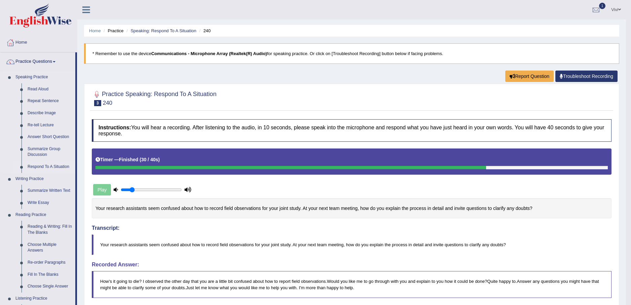
click at [37, 165] on link "Respond To A Situation" at bounding box center [50, 167] width 51 height 12
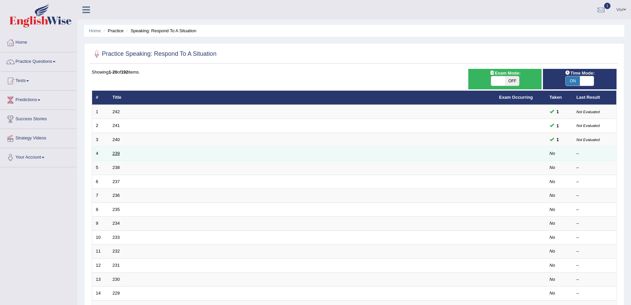
click at [115, 154] on link "239" at bounding box center [116, 153] width 7 height 5
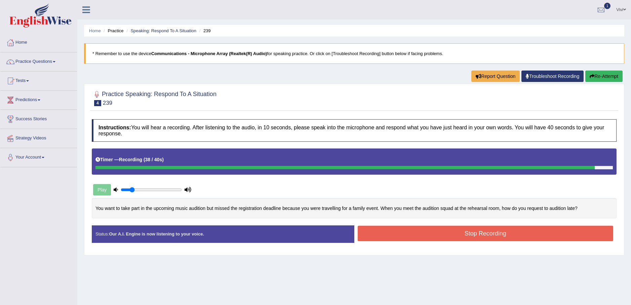
click at [488, 233] on button "Stop Recording" at bounding box center [486, 233] width 256 height 15
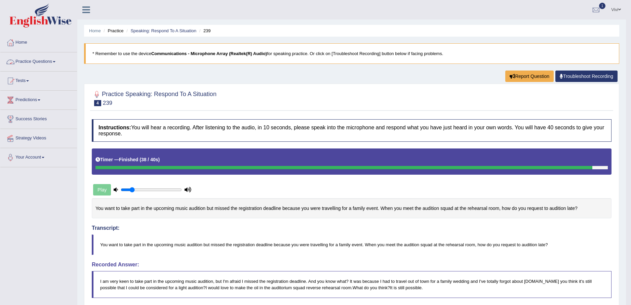
click at [55, 61] on span at bounding box center [54, 61] width 3 height 1
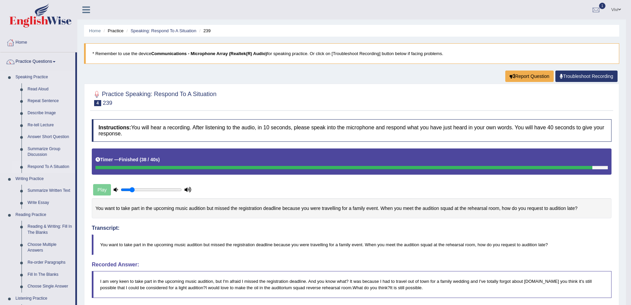
click at [48, 167] on link "Respond To A Situation" at bounding box center [50, 167] width 51 height 12
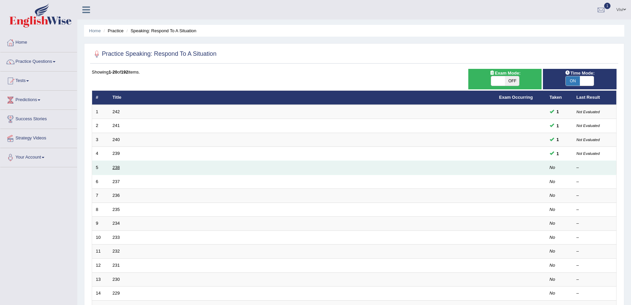
click at [115, 168] on link "238" at bounding box center [116, 167] width 7 height 5
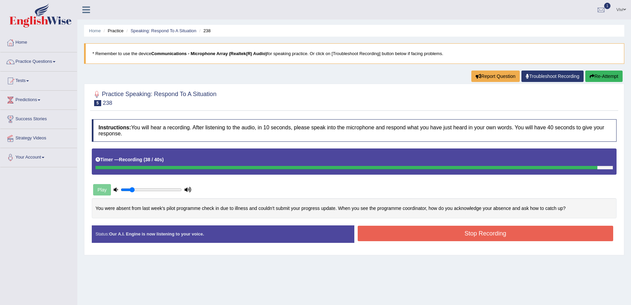
click at [477, 234] on button "Stop Recording" at bounding box center [486, 233] width 256 height 15
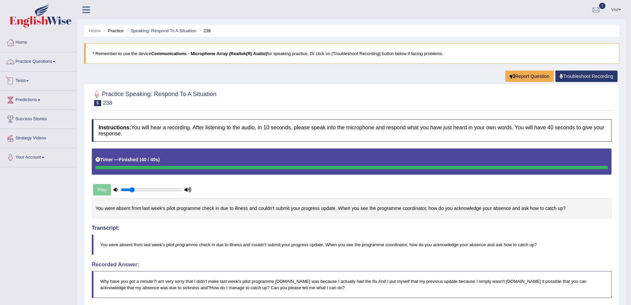
click at [53, 61] on link "Practice Questions" at bounding box center [38, 60] width 77 height 17
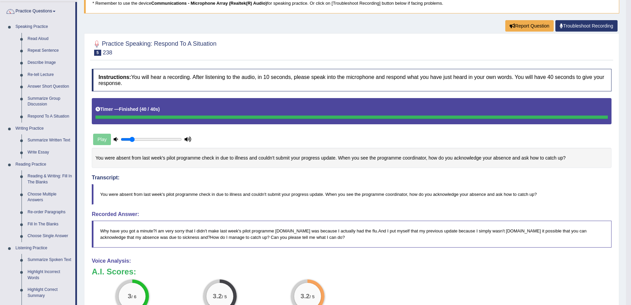
scroll to position [34, 0]
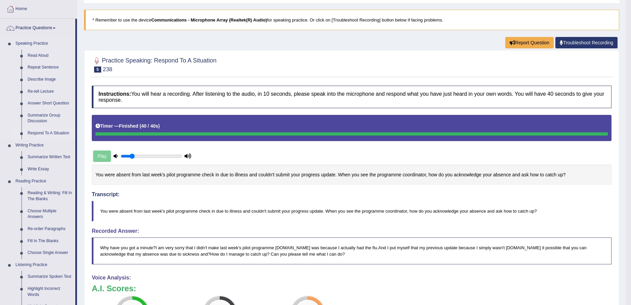
click at [49, 133] on link "Respond To A Situation" at bounding box center [50, 133] width 51 height 12
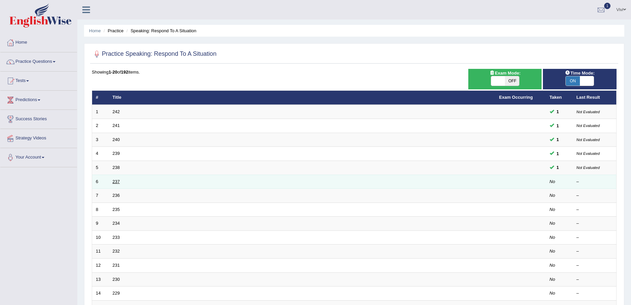
click at [118, 181] on link "237" at bounding box center [116, 181] width 7 height 5
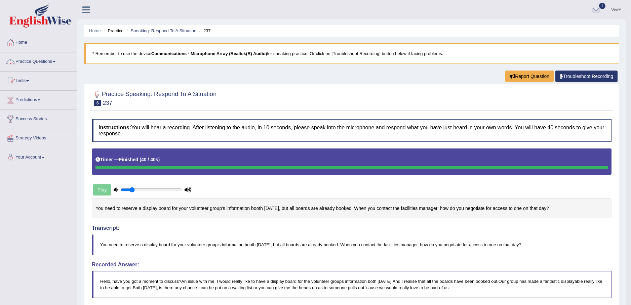
click at [56, 60] on link "Practice Questions" at bounding box center [38, 60] width 77 height 17
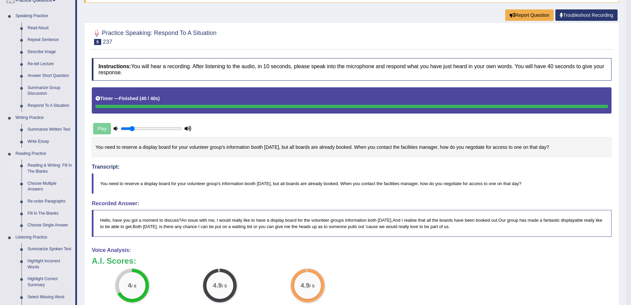
scroll to position [67, 0]
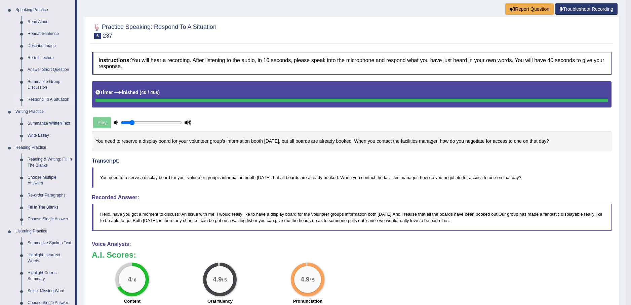
click at [42, 100] on link "Respond To A Situation" at bounding box center [50, 100] width 51 height 12
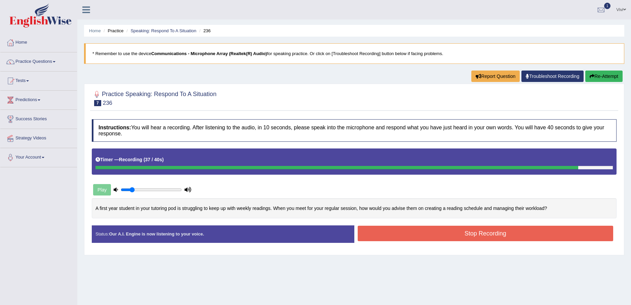
click at [474, 234] on button "Stop Recording" at bounding box center [486, 233] width 256 height 15
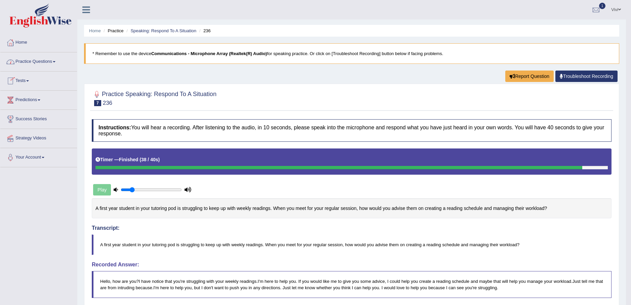
click at [54, 61] on link "Practice Questions" at bounding box center [38, 60] width 77 height 17
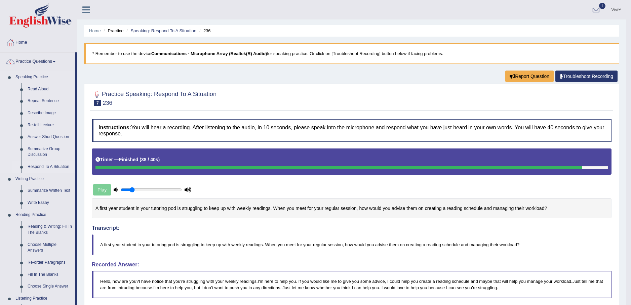
click at [39, 165] on link "Respond To A Situation" at bounding box center [50, 167] width 51 height 12
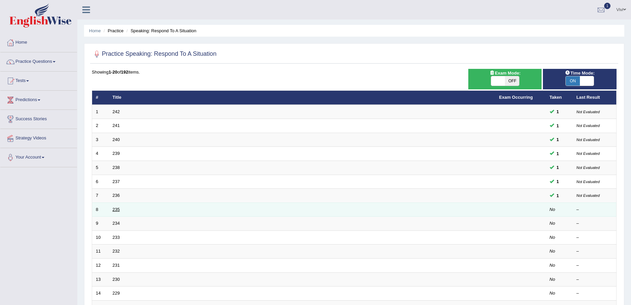
click at [115, 210] on link "235" at bounding box center [116, 209] width 7 height 5
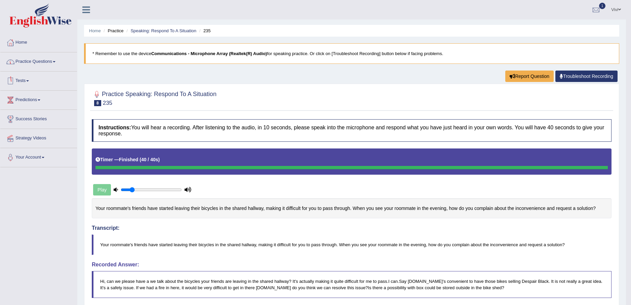
click at [58, 61] on link "Practice Questions" at bounding box center [38, 60] width 77 height 17
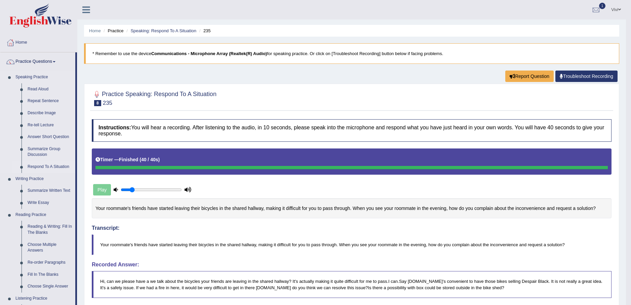
click at [37, 167] on link "Respond To A Situation" at bounding box center [50, 167] width 51 height 12
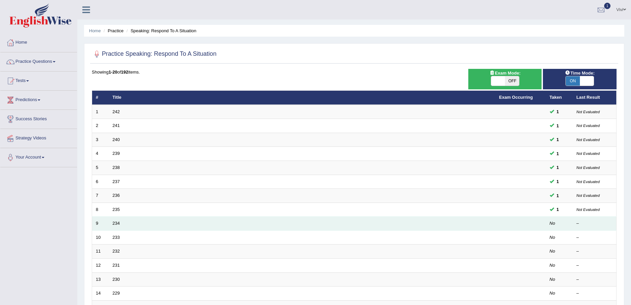
drag, startPoint x: 116, startPoint y: 222, endPoint x: 124, endPoint y: 221, distance: 7.8
click at [116, 222] on link "234" at bounding box center [116, 223] width 7 height 5
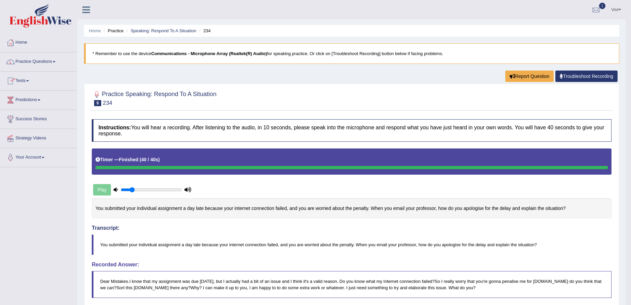
click at [55, 61] on span at bounding box center [54, 61] width 3 height 1
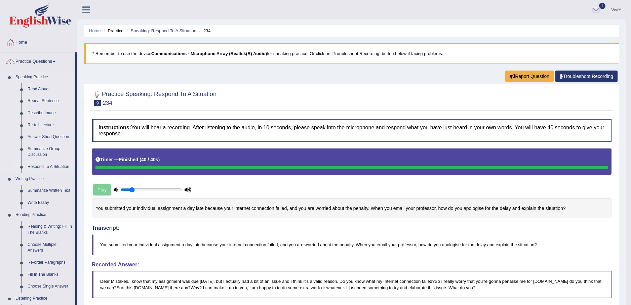
click at [41, 167] on link "Respond To A Situation" at bounding box center [50, 167] width 51 height 12
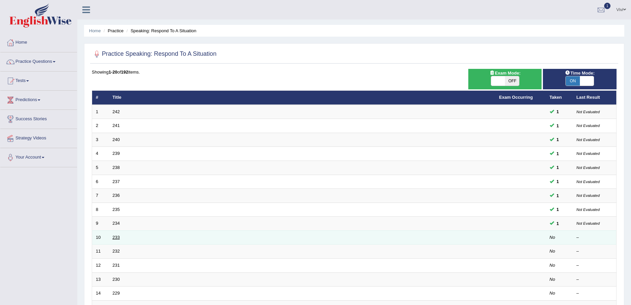
click at [114, 236] on link "233" at bounding box center [116, 237] width 7 height 5
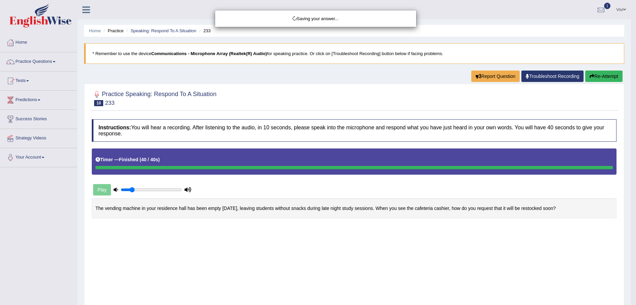
click at [490, 230] on body "Toggle navigation Home Practice Questions Speaking Practice Read Aloud Repeat S…" at bounding box center [318, 152] width 636 height 305
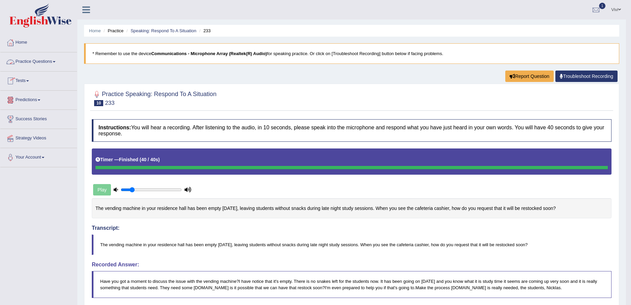
click at [54, 63] on link "Practice Questions" at bounding box center [38, 60] width 77 height 17
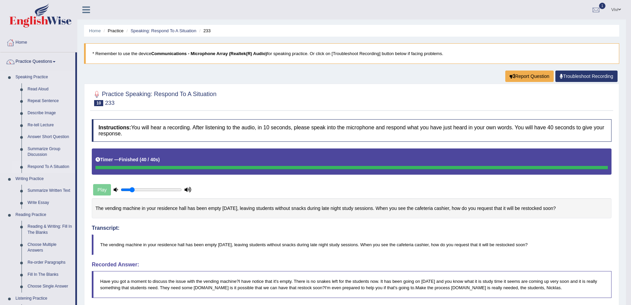
click at [57, 166] on link "Respond To A Situation" at bounding box center [50, 167] width 51 height 12
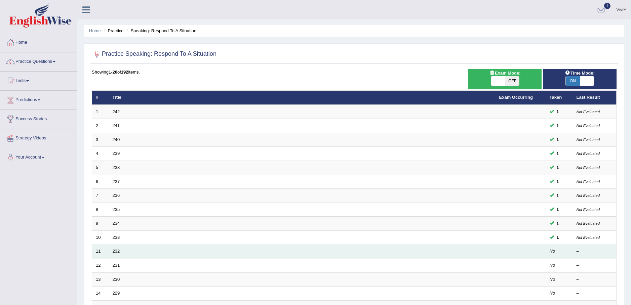
click at [117, 252] on link "232" at bounding box center [116, 251] width 7 height 5
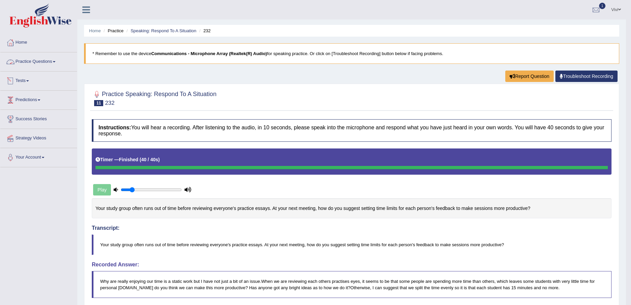
click at [55, 63] on link "Practice Questions" at bounding box center [38, 60] width 77 height 17
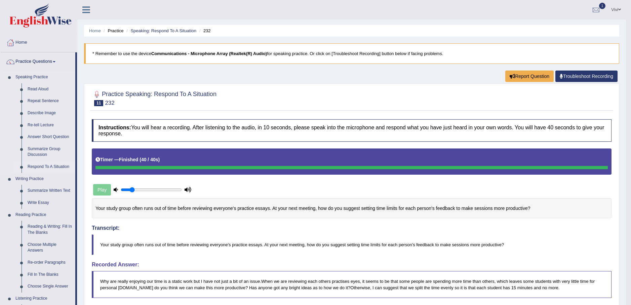
click at [57, 169] on link "Respond To A Situation" at bounding box center [50, 167] width 51 height 12
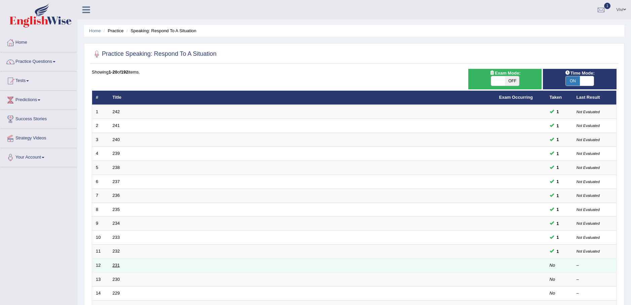
click at [116, 266] on link "231" at bounding box center [116, 265] width 7 height 5
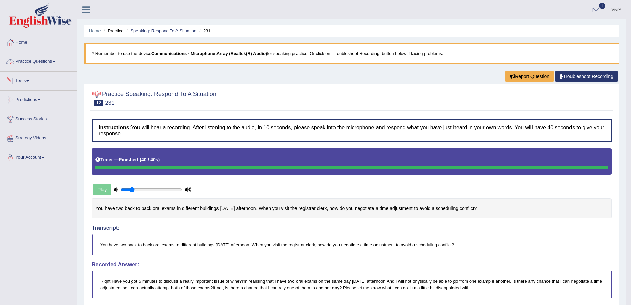
click at [55, 62] on span at bounding box center [54, 61] width 3 height 1
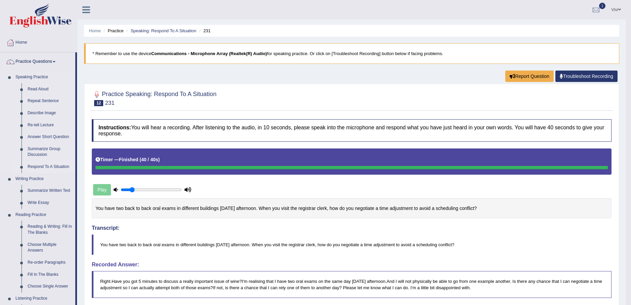
click at [49, 166] on link "Respond To A Situation" at bounding box center [50, 167] width 51 height 12
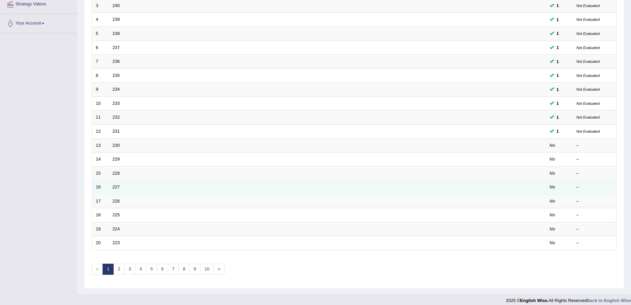
scroll to position [134, 0]
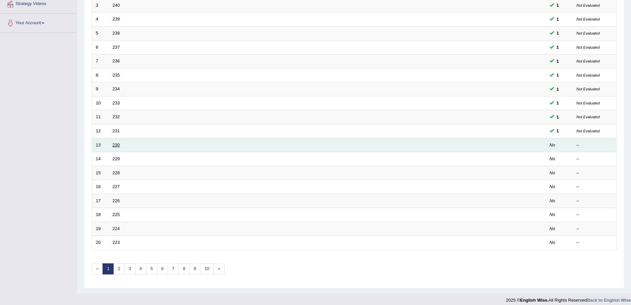
click at [116, 146] on link "230" at bounding box center [116, 145] width 7 height 5
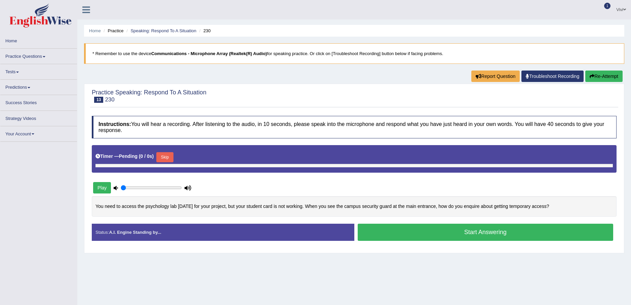
type input "0.2"
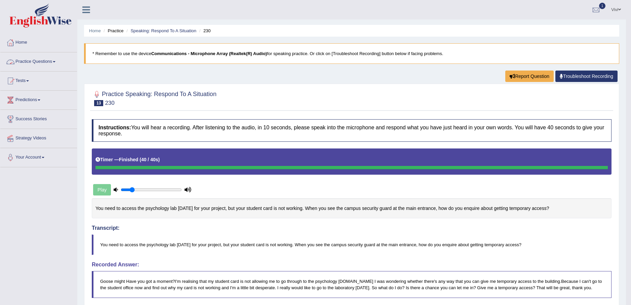
click at [55, 62] on span at bounding box center [54, 61] width 3 height 1
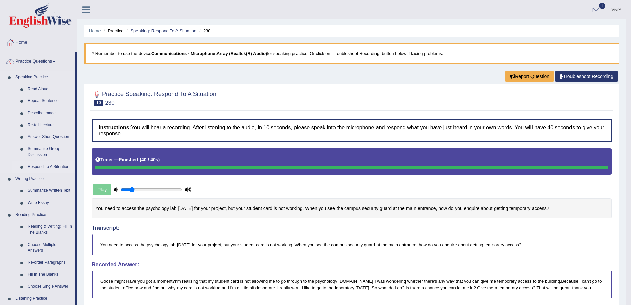
click at [55, 167] on link "Respond To A Situation" at bounding box center [50, 167] width 51 height 12
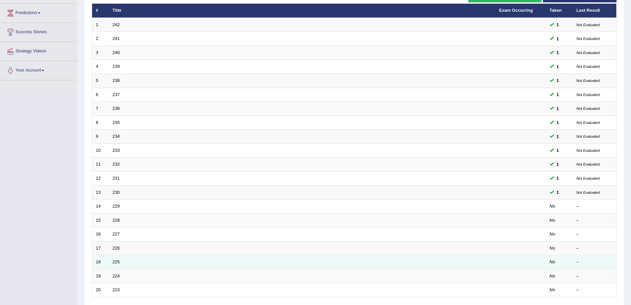
scroll to position [101, 0]
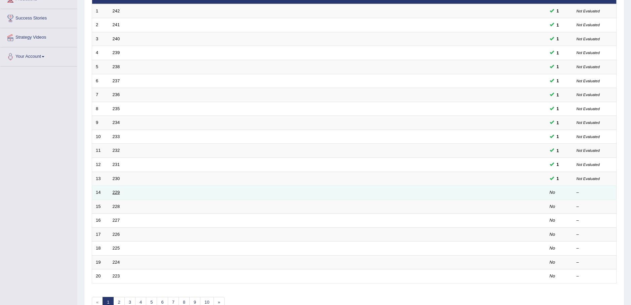
click at [117, 191] on link "229" at bounding box center [116, 192] width 7 height 5
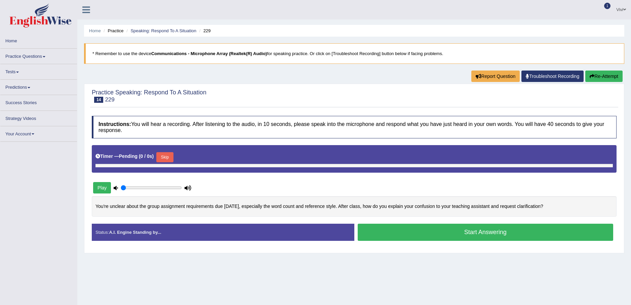
type input "0.2"
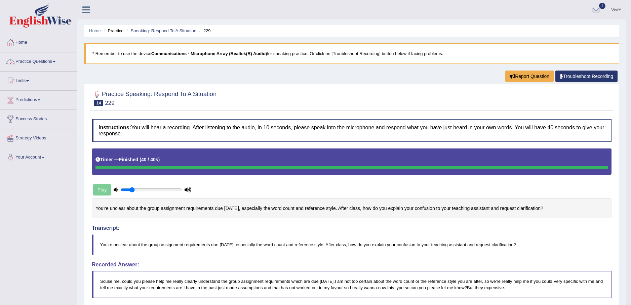
click at [56, 63] on link "Practice Questions" at bounding box center [38, 60] width 77 height 17
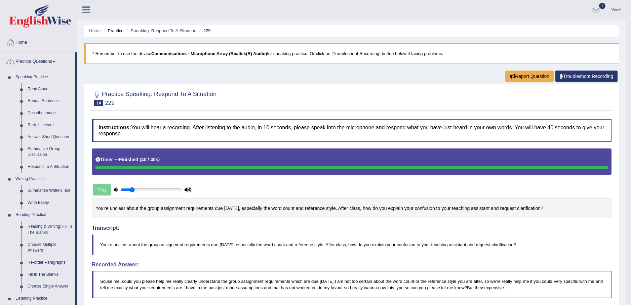
click at [41, 164] on link "Respond To A Situation" at bounding box center [50, 167] width 51 height 12
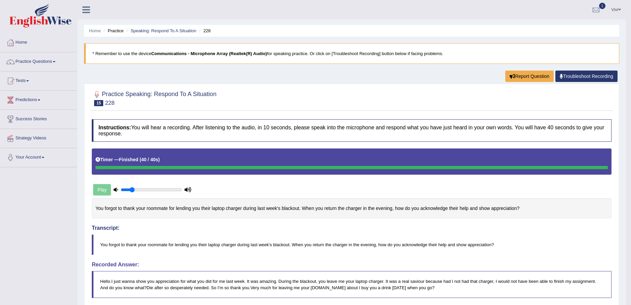
click at [56, 61] on link "Practice Questions" at bounding box center [38, 60] width 77 height 17
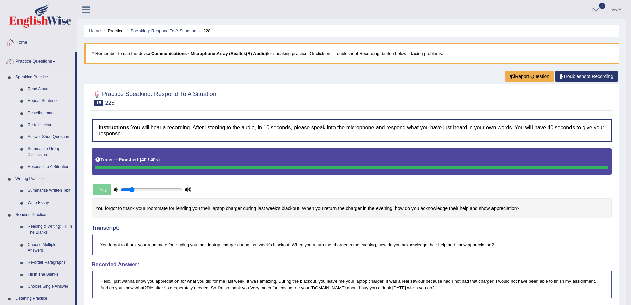
click at [43, 167] on link "Respond To A Situation" at bounding box center [50, 167] width 51 height 12
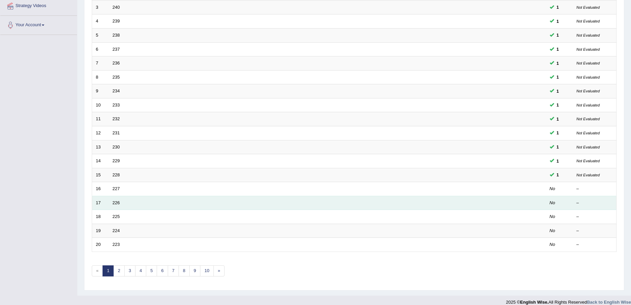
scroll to position [134, 0]
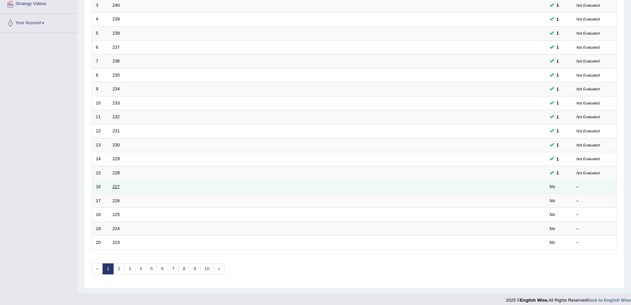
click at [116, 188] on link "227" at bounding box center [116, 186] width 7 height 5
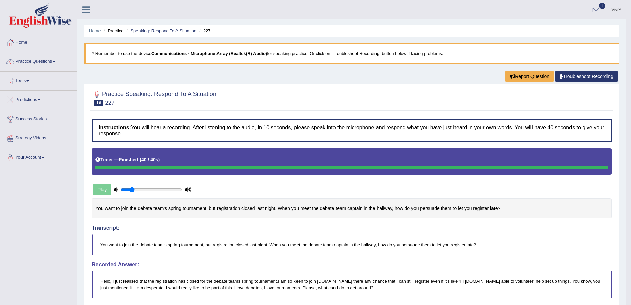
click at [54, 60] on link "Practice Questions" at bounding box center [38, 60] width 77 height 17
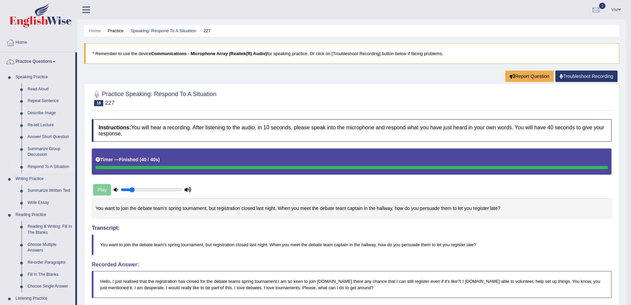
click at [47, 167] on link "Respond To A Situation" at bounding box center [50, 167] width 51 height 12
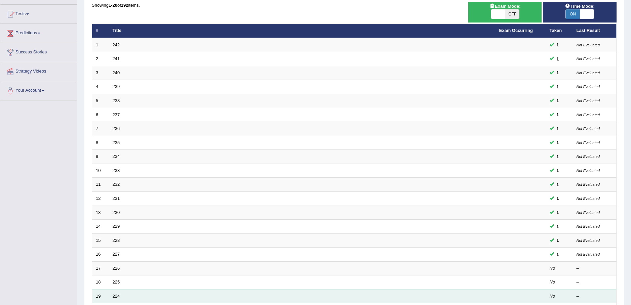
scroll to position [140, 0]
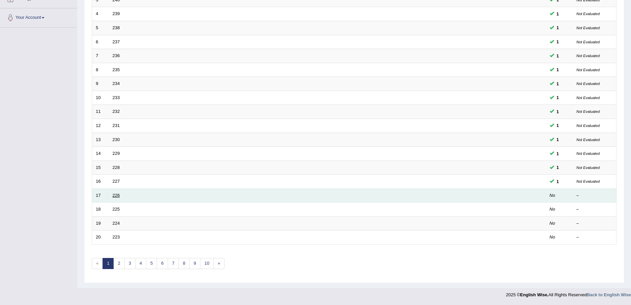
click at [115, 196] on link "226" at bounding box center [116, 195] width 7 height 5
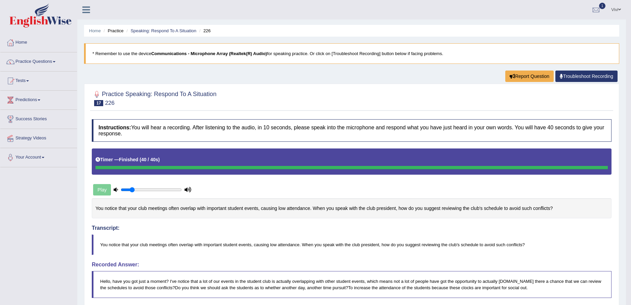
click at [55, 62] on span at bounding box center [54, 61] width 3 height 1
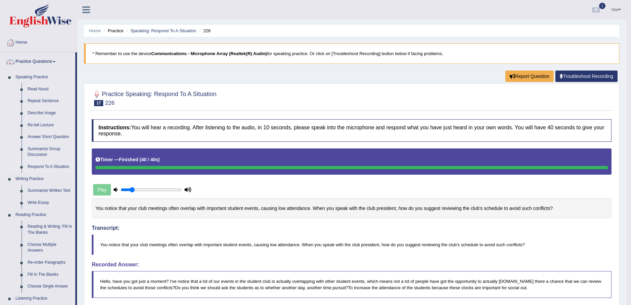
click at [41, 167] on link "Respond To A Situation" at bounding box center [50, 167] width 51 height 12
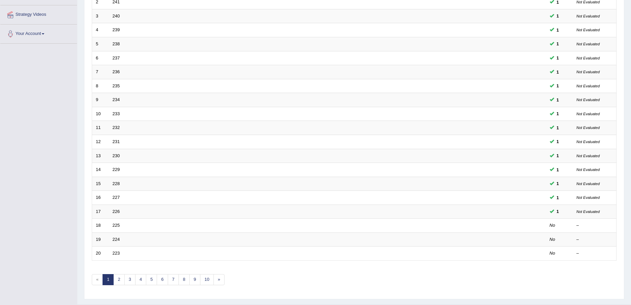
scroll to position [140, 0]
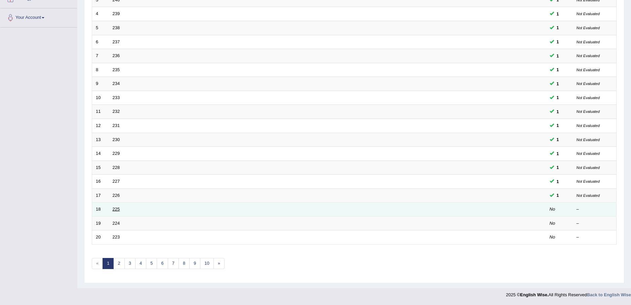
click at [118, 210] on link "225" at bounding box center [116, 209] width 7 height 5
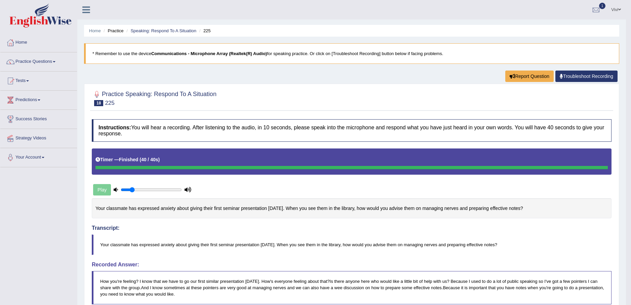
click at [57, 63] on link "Practice Questions" at bounding box center [38, 60] width 77 height 17
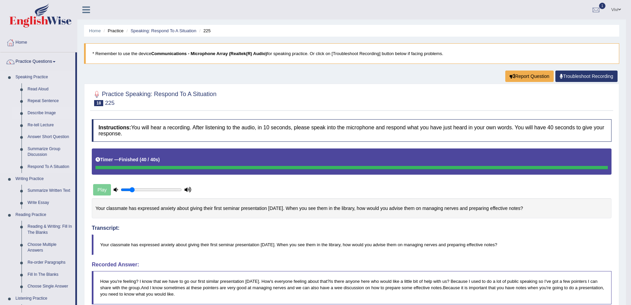
click at [46, 112] on link "Describe Image" at bounding box center [50, 113] width 51 height 12
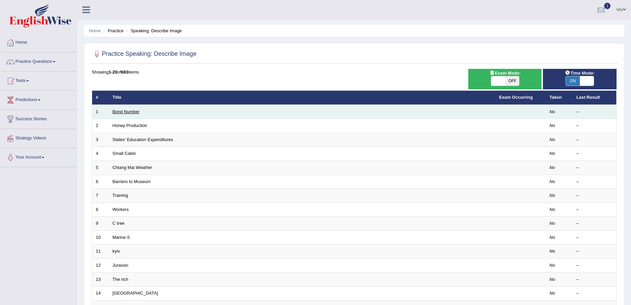
click at [130, 111] on link "Bond Number" at bounding box center [126, 111] width 27 height 5
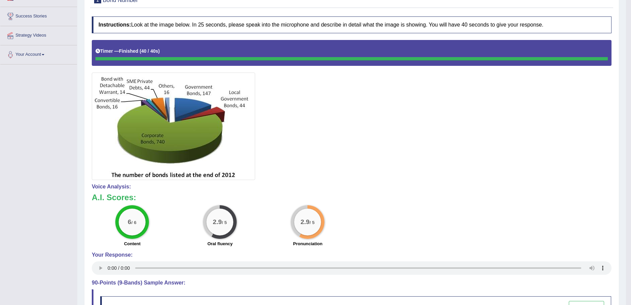
scroll to position [2, 0]
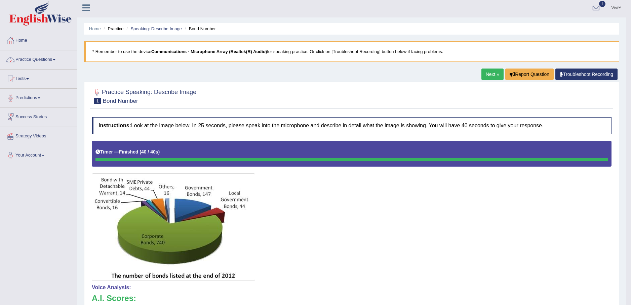
click at [53, 60] on link "Practice Questions" at bounding box center [38, 58] width 77 height 17
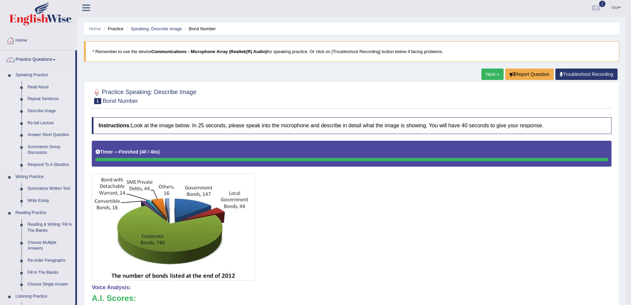
click at [51, 111] on link "Describe Image" at bounding box center [50, 111] width 51 height 12
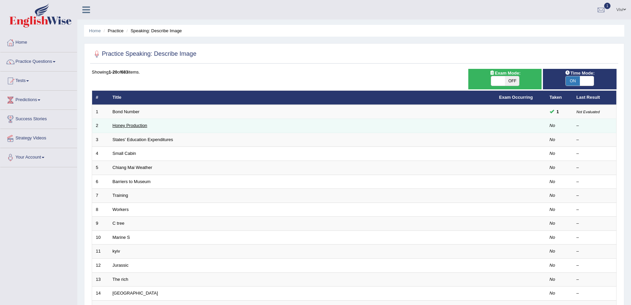
click at [128, 127] on link "Honey Production" at bounding box center [130, 125] width 35 height 5
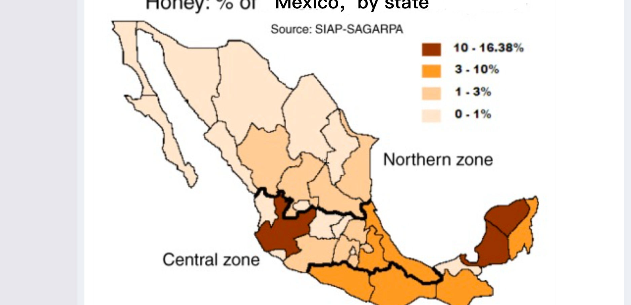
scroll to position [272, 0]
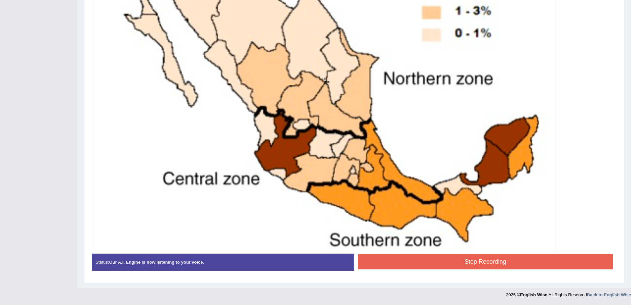
click at [474, 262] on button "Stop Recording" at bounding box center [486, 261] width 256 height 15
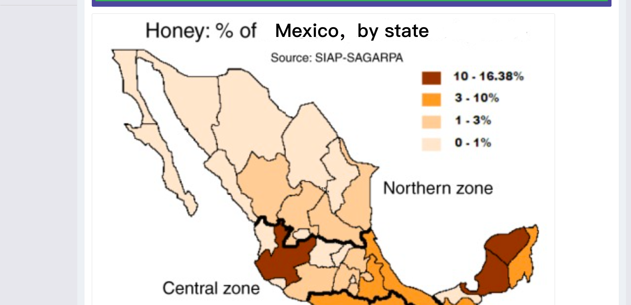
scroll to position [0, 0]
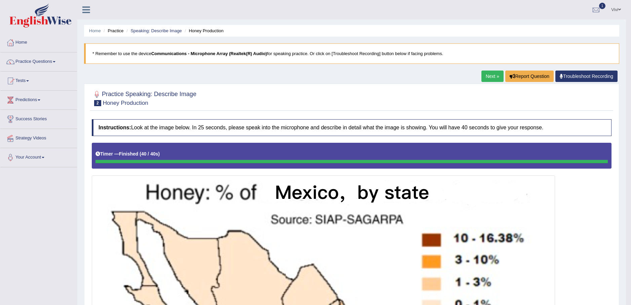
click at [493, 78] on link "Next »" at bounding box center [492, 76] width 22 height 11
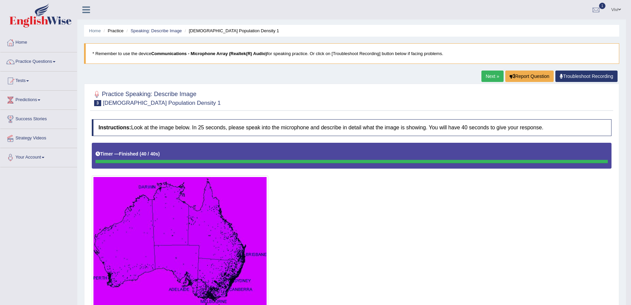
click at [491, 74] on link "Next »" at bounding box center [492, 76] width 22 height 11
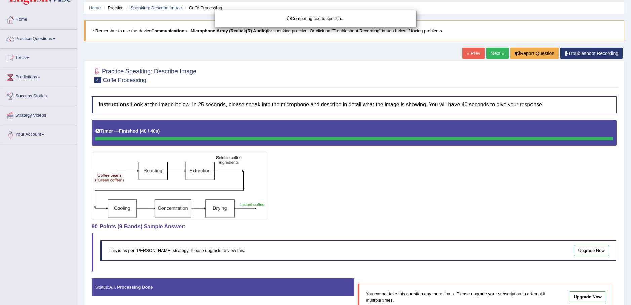
scroll to position [63, 0]
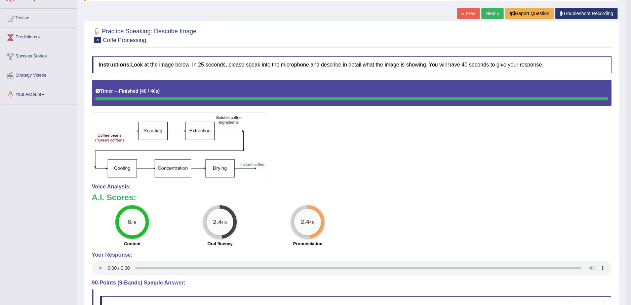
click at [490, 12] on link "Next »" at bounding box center [492, 13] width 22 height 11
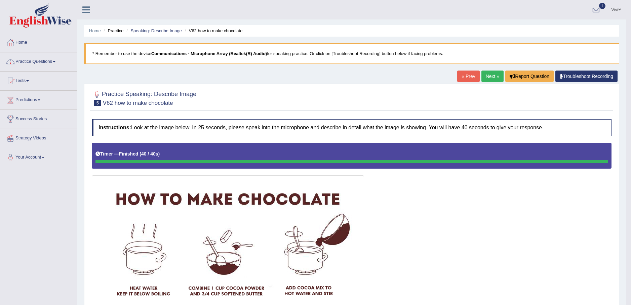
click at [56, 61] on link "Practice Questions" at bounding box center [38, 60] width 77 height 17
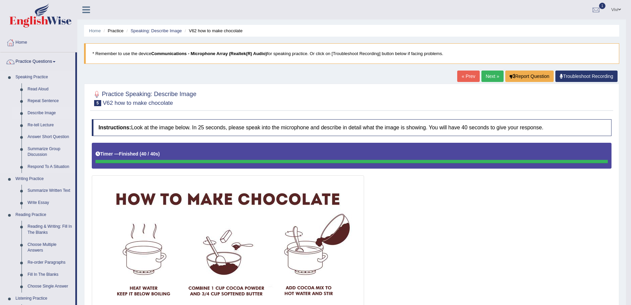
click at [47, 113] on link "Describe Image" at bounding box center [50, 113] width 51 height 12
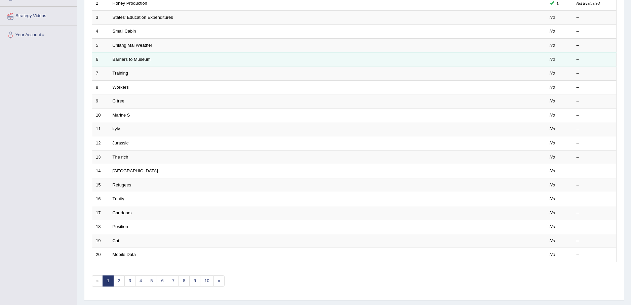
scroll to position [134, 0]
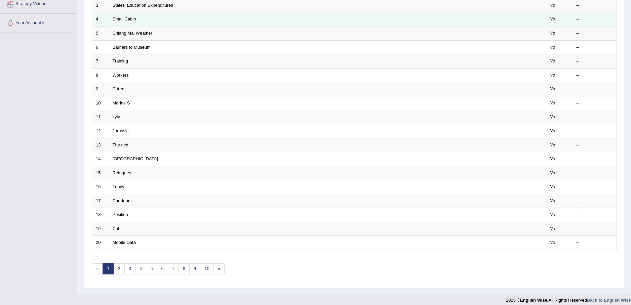
click at [124, 20] on link "Small Cabin" at bounding box center [125, 18] width 24 height 5
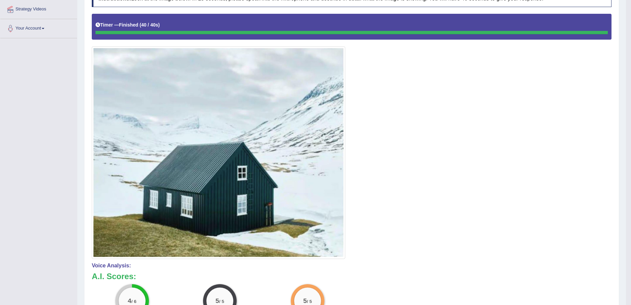
scroll to position [69, 0]
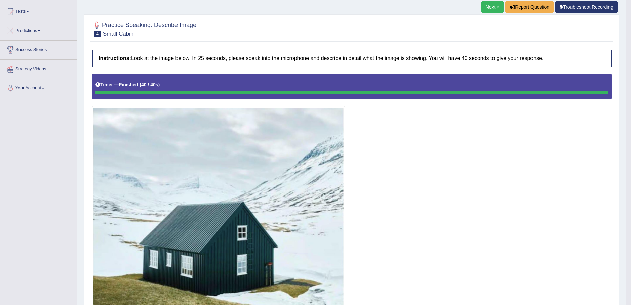
click at [490, 4] on link "Next »" at bounding box center [492, 6] width 22 height 11
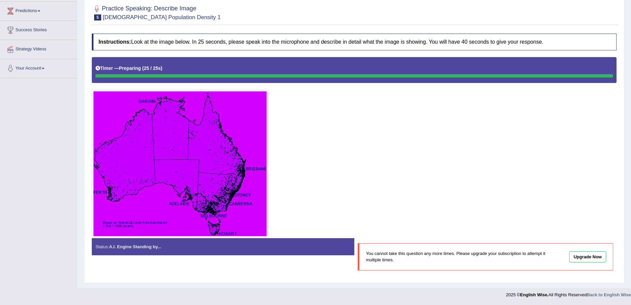
scroll to position [95, 0]
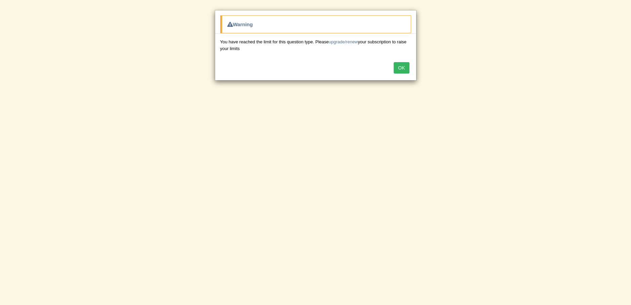
click at [402, 67] on button "OK" at bounding box center [401, 67] width 15 height 11
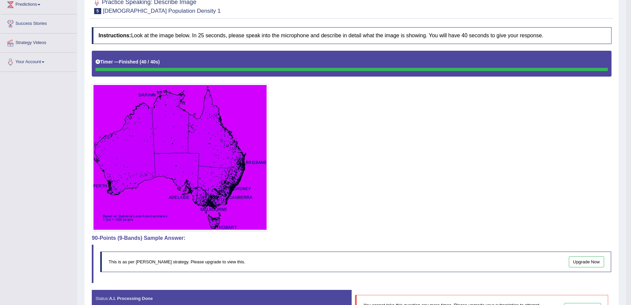
scroll to position [0, 0]
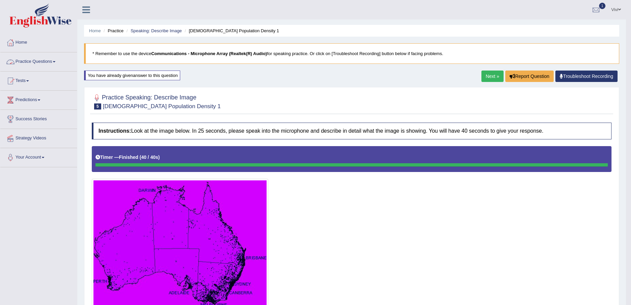
click at [55, 61] on span at bounding box center [54, 61] width 3 height 1
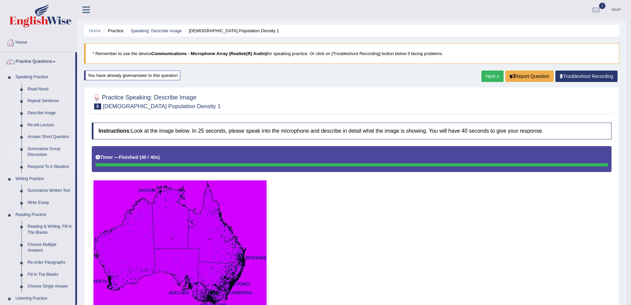
click at [41, 149] on link "Summarize Group Discussion" at bounding box center [50, 152] width 51 height 18
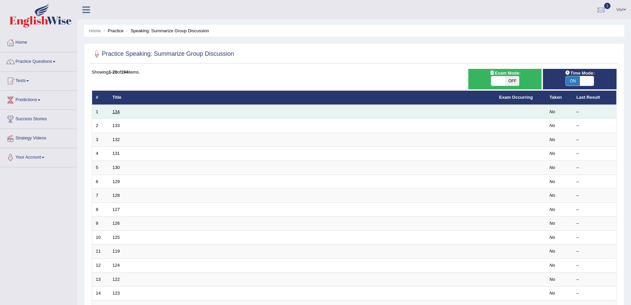
click at [116, 112] on link "134" at bounding box center [116, 111] width 7 height 5
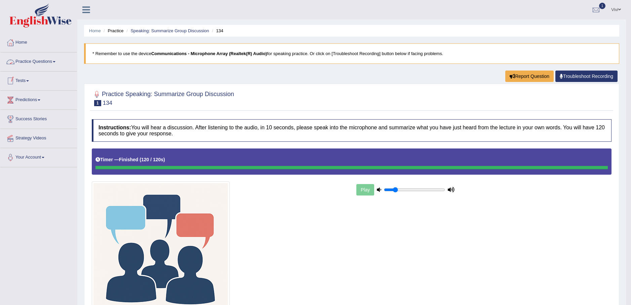
click at [55, 61] on span at bounding box center [54, 61] width 3 height 1
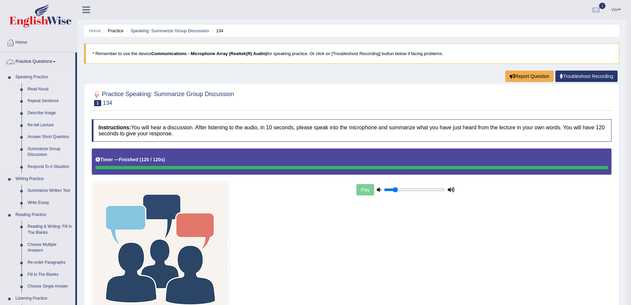
click at [39, 103] on link "Repeat Sentence" at bounding box center [50, 101] width 51 height 12
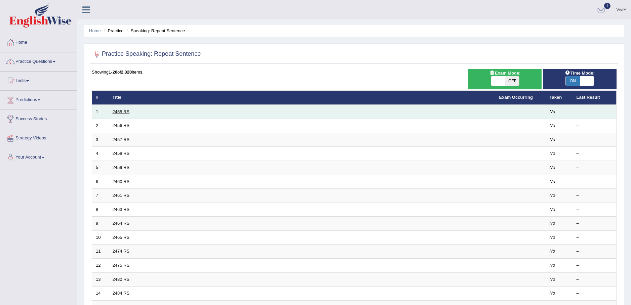
click at [121, 111] on link "2455 RS" at bounding box center [121, 111] width 17 height 5
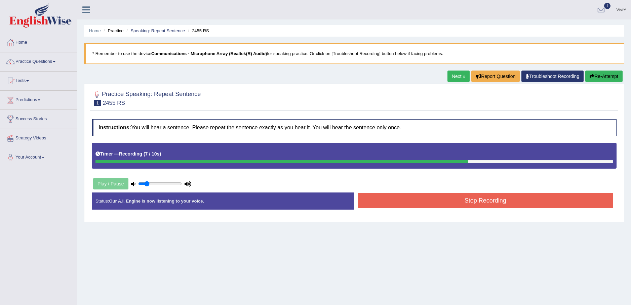
click at [486, 201] on button "Stop Recording" at bounding box center [486, 200] width 256 height 15
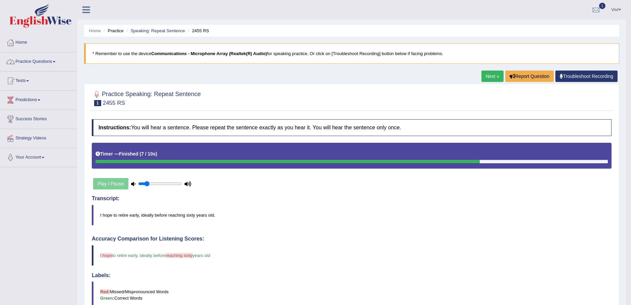
click at [491, 76] on link "Next »" at bounding box center [492, 76] width 22 height 11
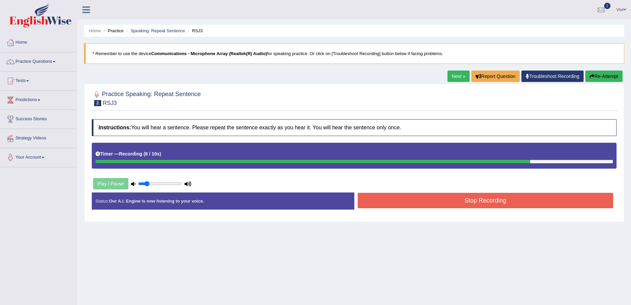
click at [454, 203] on button "Stop Recording" at bounding box center [486, 200] width 256 height 15
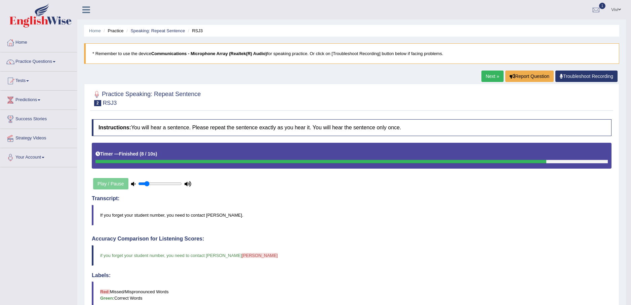
click at [491, 75] on link "Next »" at bounding box center [492, 76] width 22 height 11
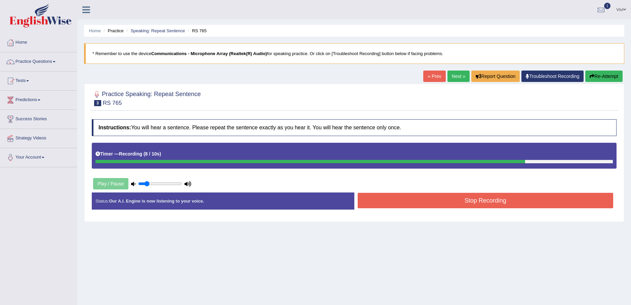
click at [468, 202] on button "Stop Recording" at bounding box center [486, 200] width 256 height 15
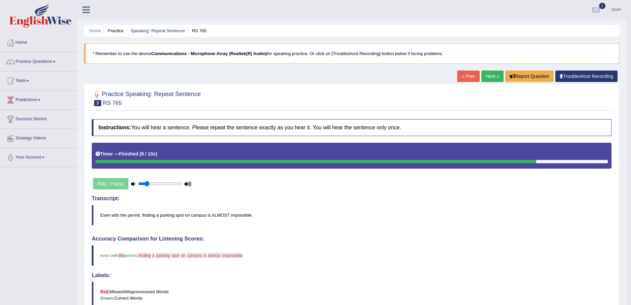
click at [469, 77] on link "« Prev" at bounding box center [468, 76] width 22 height 11
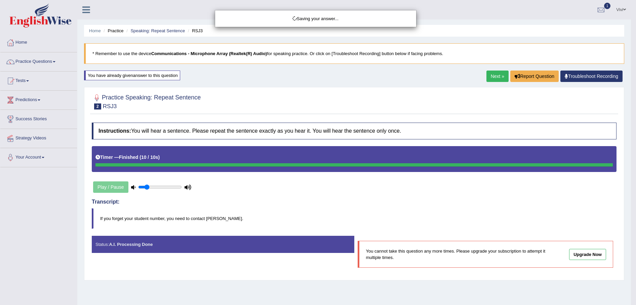
click at [223, 245] on div "Saving your answer..." at bounding box center [318, 152] width 636 height 305
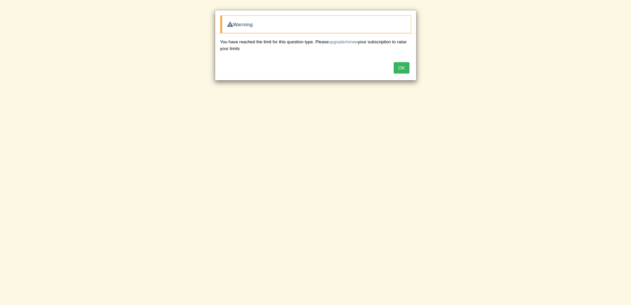
click at [403, 67] on button "OK" at bounding box center [401, 67] width 15 height 11
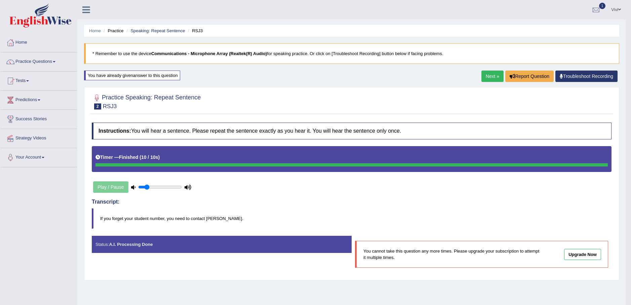
click at [493, 75] on link "Next »" at bounding box center [492, 76] width 22 height 11
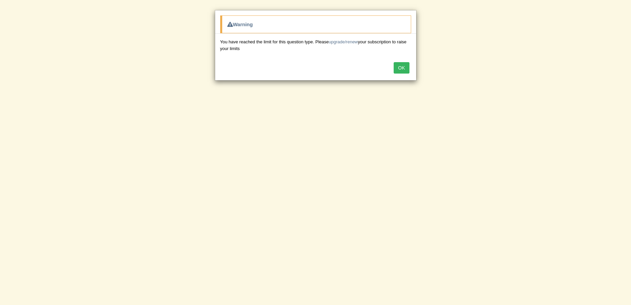
drag, startPoint x: 403, startPoint y: 64, endPoint x: 399, endPoint y: 69, distance: 6.3
click at [402, 65] on button "OK" at bounding box center [401, 67] width 15 height 11
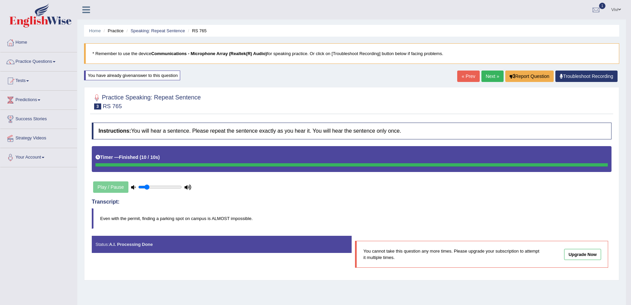
click at [493, 75] on link "Next »" at bounding box center [492, 76] width 22 height 11
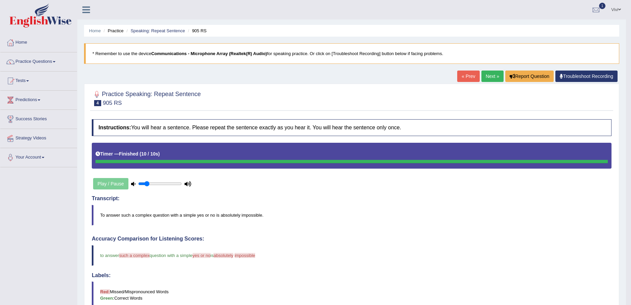
click at [489, 75] on link "Next »" at bounding box center [492, 76] width 22 height 11
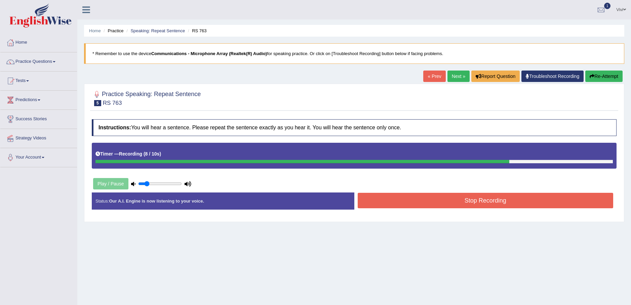
click at [490, 202] on button "Stop Recording" at bounding box center [486, 200] width 256 height 15
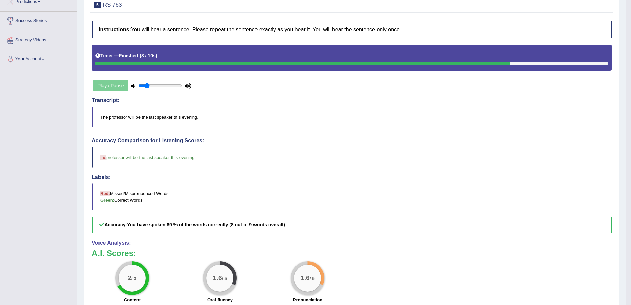
scroll to position [34, 0]
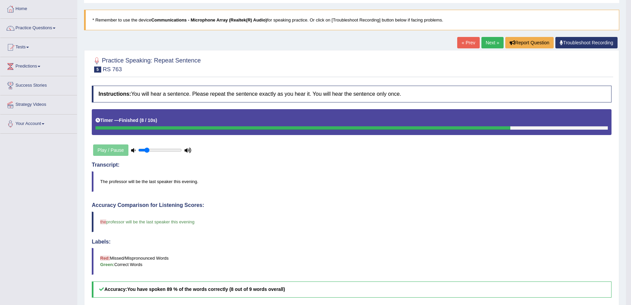
click at [492, 42] on link "Next »" at bounding box center [492, 42] width 22 height 11
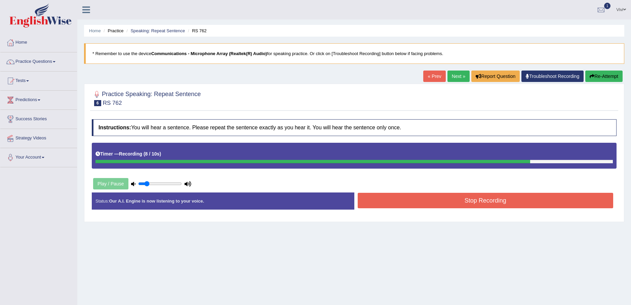
click at [467, 199] on button "Stop Recording" at bounding box center [486, 200] width 256 height 15
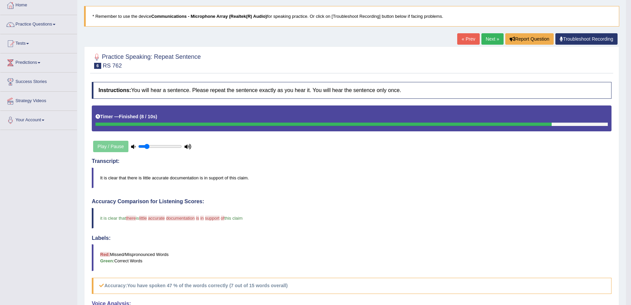
scroll to position [34, 0]
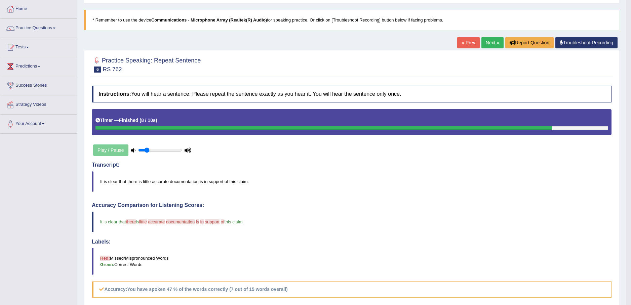
click at [490, 42] on link "Next »" at bounding box center [492, 42] width 22 height 11
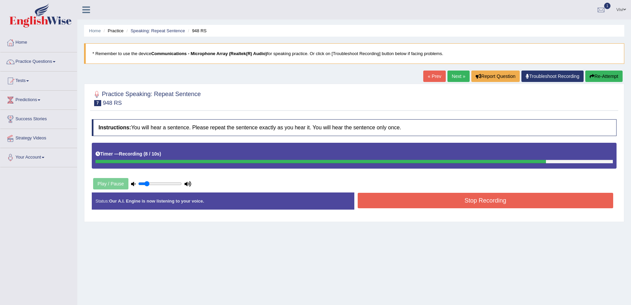
click at [467, 200] on button "Stop Recording" at bounding box center [486, 200] width 256 height 15
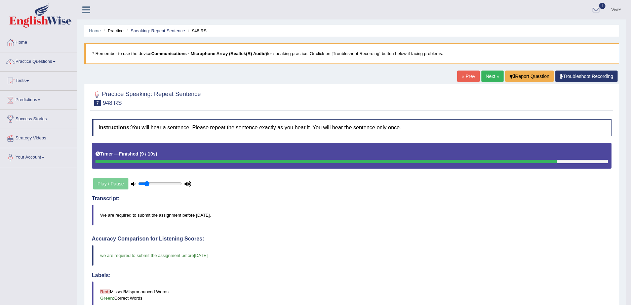
click at [494, 76] on link "Next »" at bounding box center [492, 76] width 22 height 11
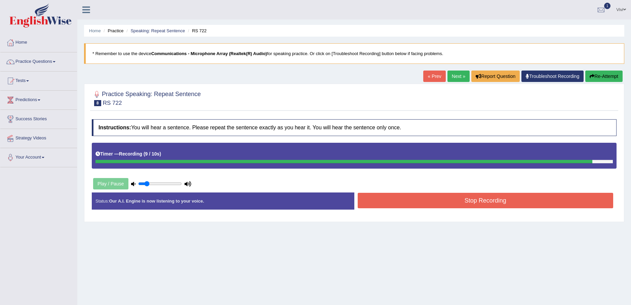
click at [488, 200] on button "Stop Recording" at bounding box center [486, 200] width 256 height 15
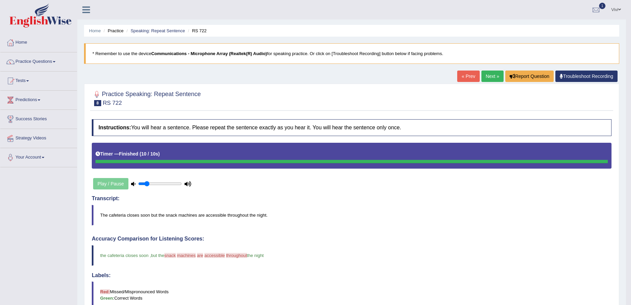
click at [489, 77] on link "Next »" at bounding box center [492, 76] width 22 height 11
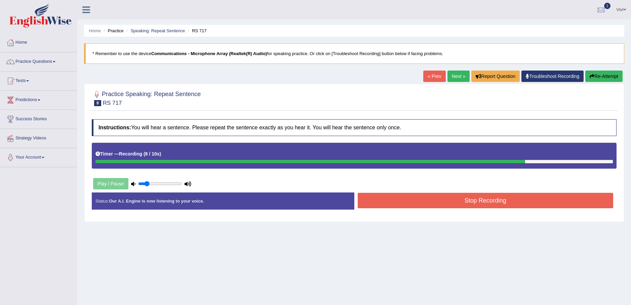
click at [473, 200] on button "Stop Recording" at bounding box center [486, 200] width 256 height 15
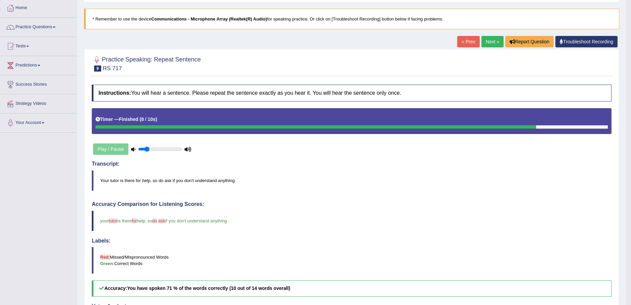
scroll to position [34, 0]
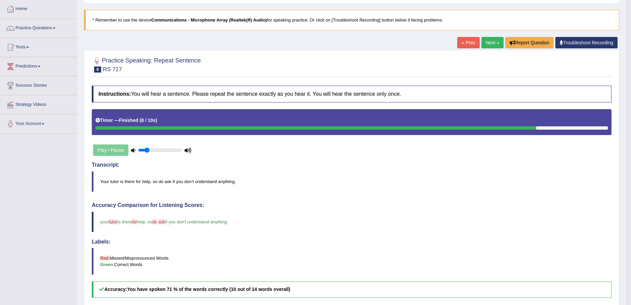
click at [492, 43] on link "Next »" at bounding box center [492, 42] width 22 height 11
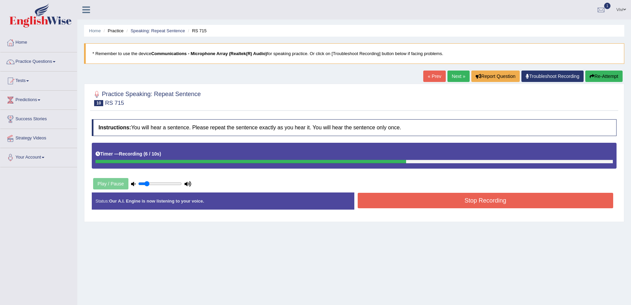
click at [479, 199] on button "Stop Recording" at bounding box center [486, 200] width 256 height 15
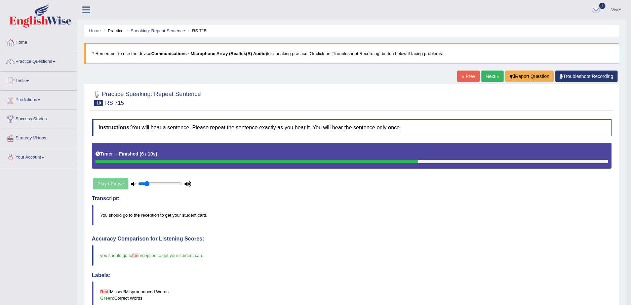
click at [492, 76] on link "Next »" at bounding box center [492, 76] width 22 height 11
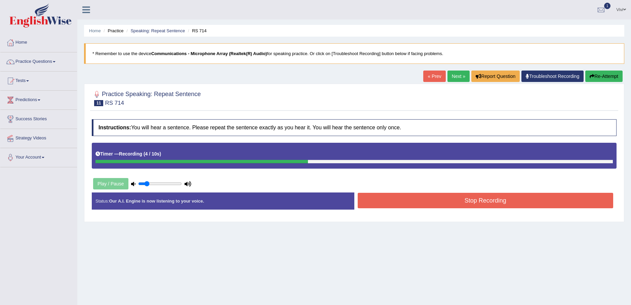
click at [484, 201] on button "Stop Recording" at bounding box center [486, 200] width 256 height 15
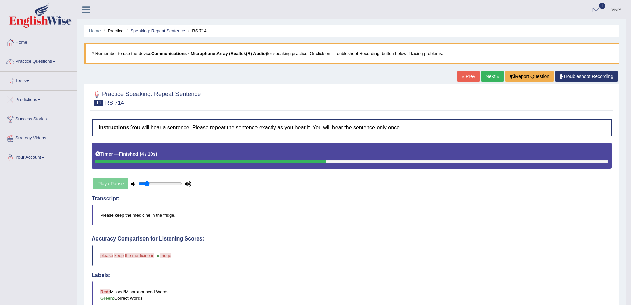
click at [491, 76] on link "Next »" at bounding box center [492, 76] width 22 height 11
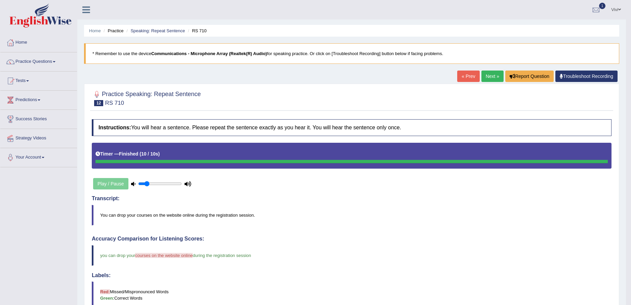
click at [489, 74] on link "Next »" at bounding box center [492, 76] width 22 height 11
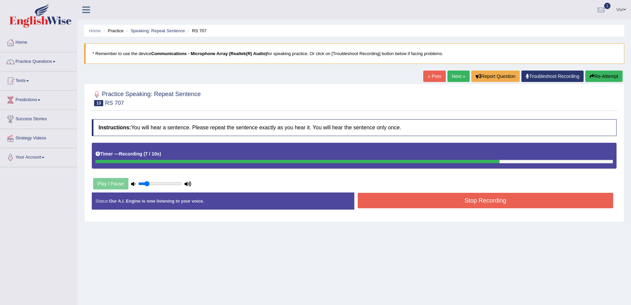
click at [477, 199] on button "Stop Recording" at bounding box center [486, 200] width 256 height 15
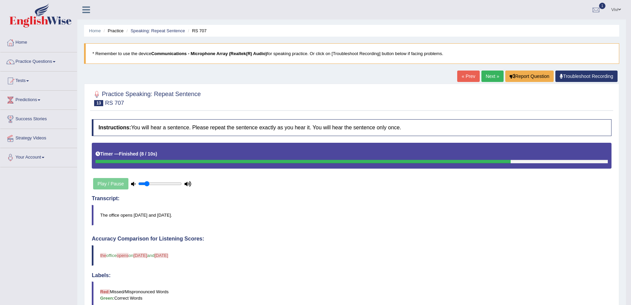
click at [488, 77] on link "Next »" at bounding box center [492, 76] width 22 height 11
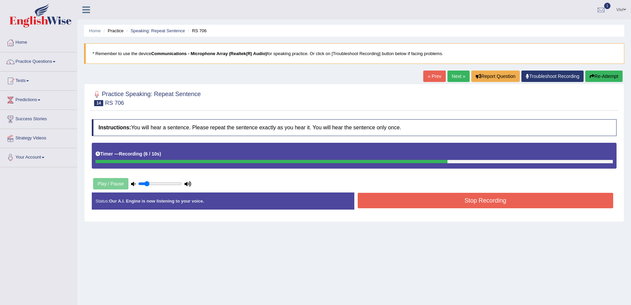
click at [472, 202] on button "Stop Recording" at bounding box center [486, 200] width 256 height 15
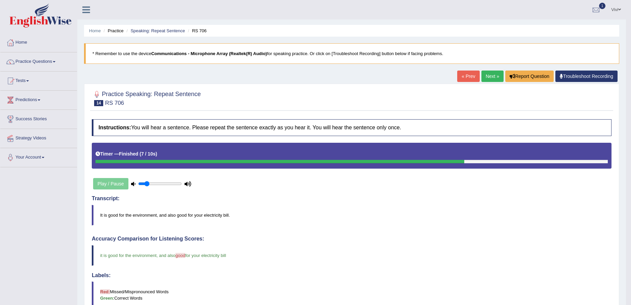
click at [489, 74] on link "Next »" at bounding box center [492, 76] width 22 height 11
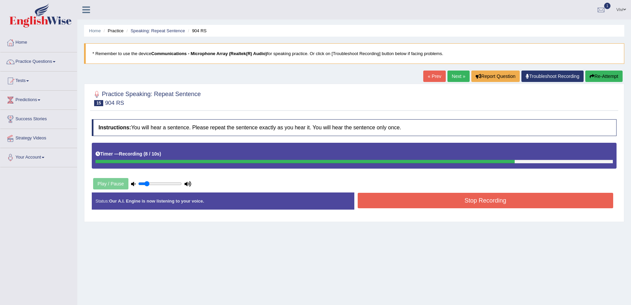
click at [473, 199] on button "Stop Recording" at bounding box center [486, 200] width 256 height 15
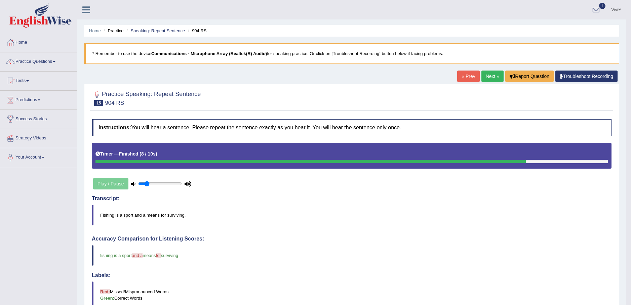
click at [488, 75] on link "Next »" at bounding box center [492, 76] width 22 height 11
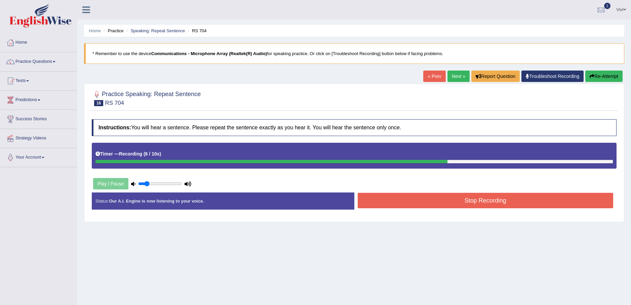
click at [472, 197] on button "Stop Recording" at bounding box center [486, 200] width 256 height 15
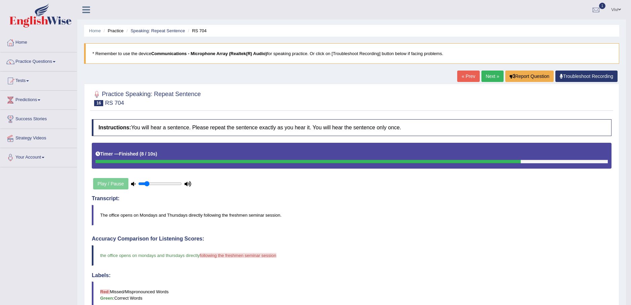
click at [492, 77] on link "Next »" at bounding box center [492, 76] width 22 height 11
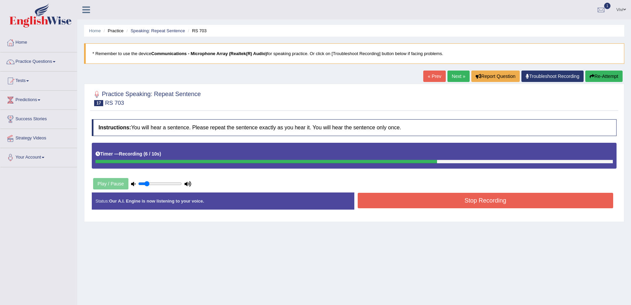
click at [468, 201] on button "Stop Recording" at bounding box center [486, 200] width 256 height 15
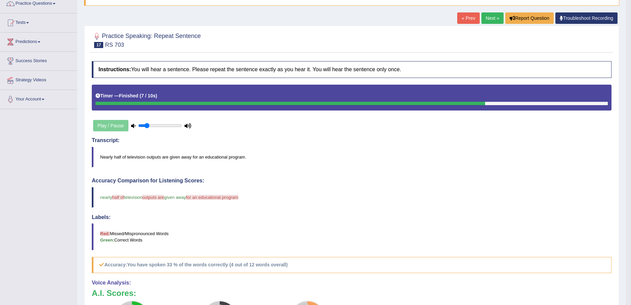
scroll to position [58, 0]
click at [491, 17] on link "Next »" at bounding box center [492, 18] width 22 height 11
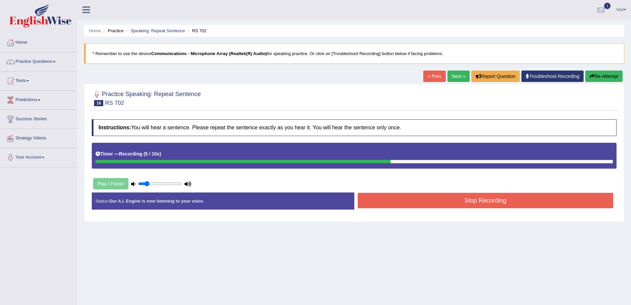
click at [474, 201] on button "Stop Recording" at bounding box center [486, 200] width 256 height 15
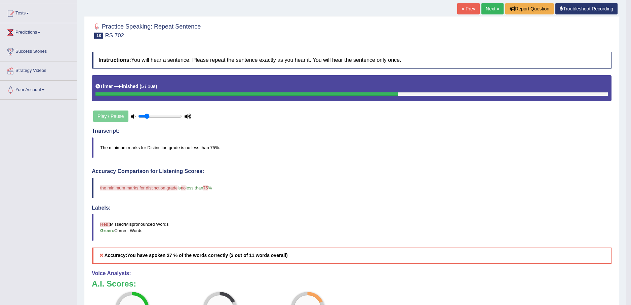
scroll to position [67, 0]
click at [489, 7] on link "Next »" at bounding box center [492, 8] width 22 height 11
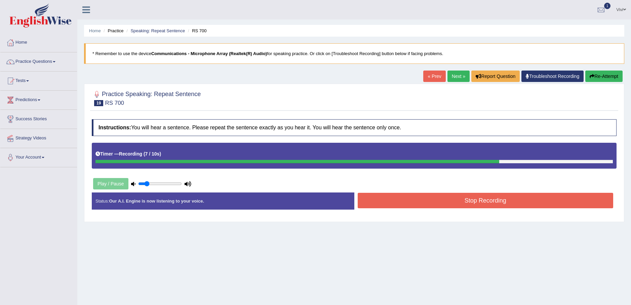
click at [472, 204] on button "Stop Recording" at bounding box center [486, 200] width 256 height 15
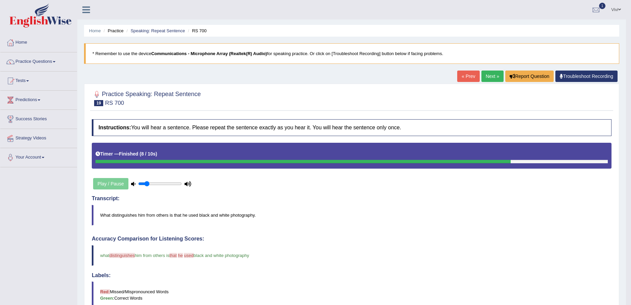
click at [492, 74] on link "Next »" at bounding box center [492, 76] width 22 height 11
click at [488, 75] on link "Next »" at bounding box center [492, 76] width 22 height 11
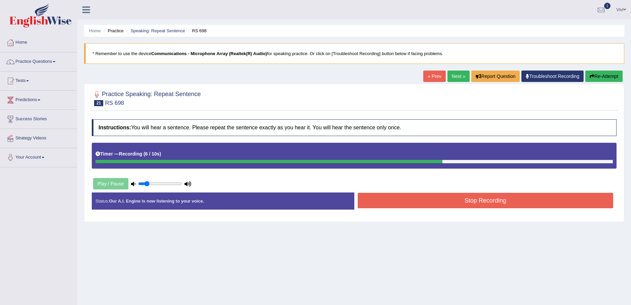
click at [483, 199] on button "Stop Recording" at bounding box center [486, 200] width 256 height 15
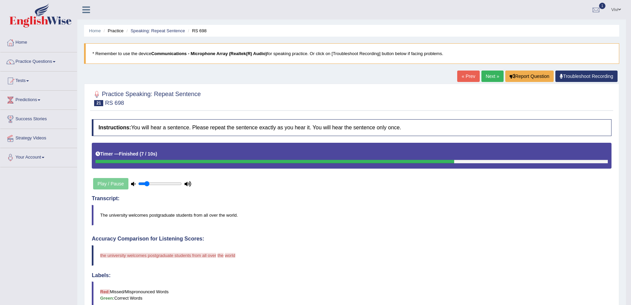
click at [491, 72] on link "Next »" at bounding box center [492, 76] width 22 height 11
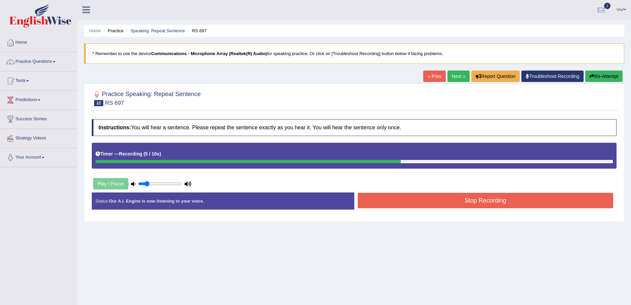
click at [492, 200] on button "Stop Recording" at bounding box center [486, 200] width 256 height 15
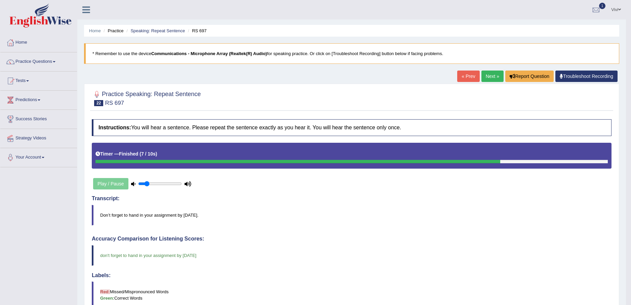
click at [491, 75] on link "Next »" at bounding box center [492, 76] width 22 height 11
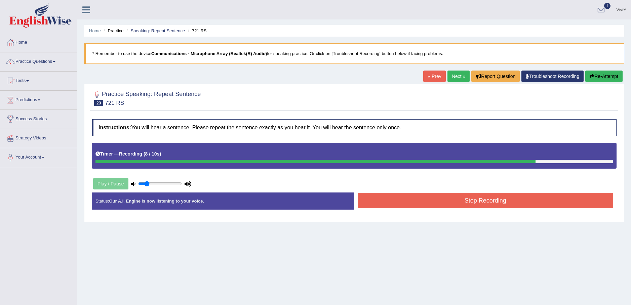
click at [466, 200] on button "Stop Recording" at bounding box center [486, 200] width 256 height 15
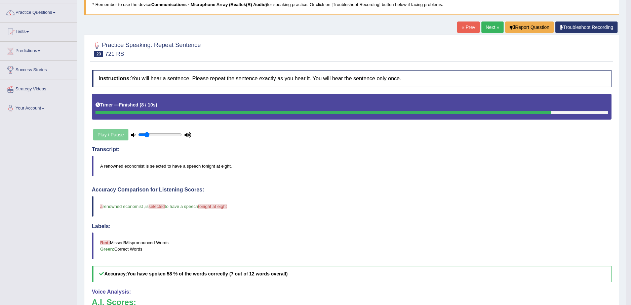
scroll to position [34, 0]
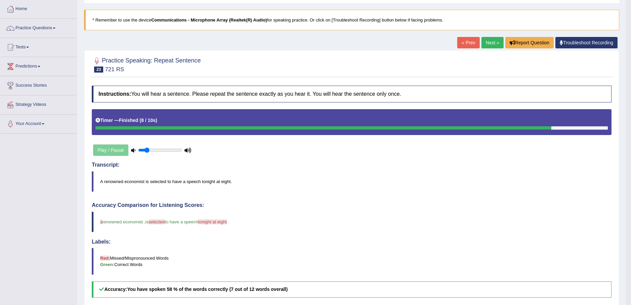
click at [492, 42] on link "Next »" at bounding box center [492, 42] width 22 height 11
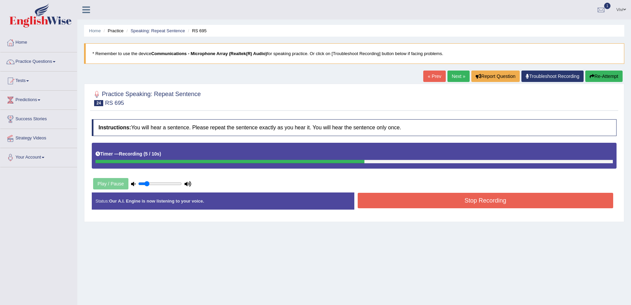
click at [480, 200] on button "Stop Recording" at bounding box center [486, 200] width 256 height 15
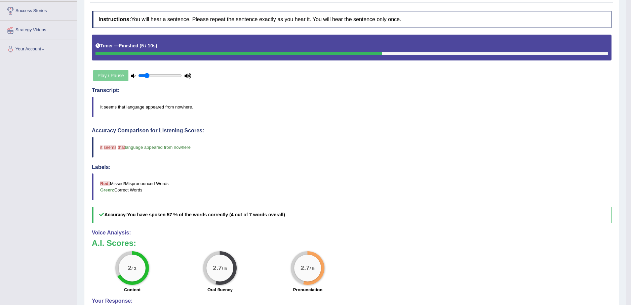
scroll to position [34, 0]
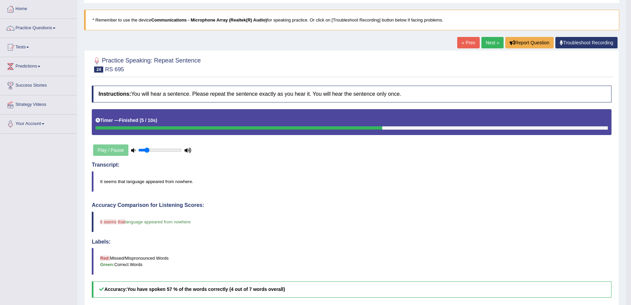
click at [490, 45] on link "Next »" at bounding box center [492, 42] width 22 height 11
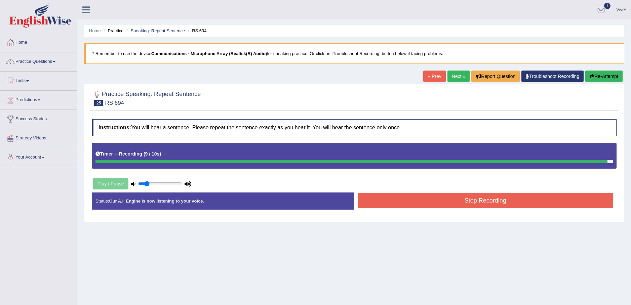
click at [466, 205] on button "Stop Recording" at bounding box center [486, 200] width 256 height 15
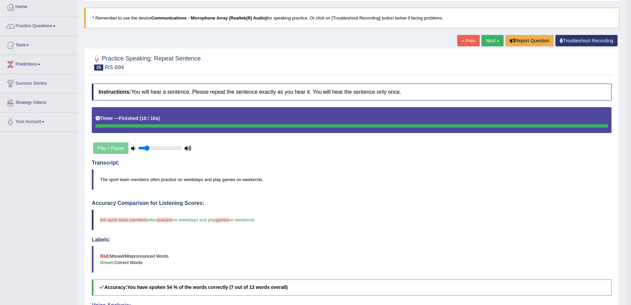
scroll to position [34, 0]
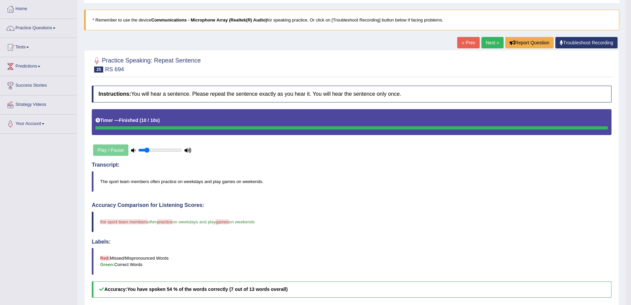
click at [493, 41] on link "Next »" at bounding box center [492, 42] width 22 height 11
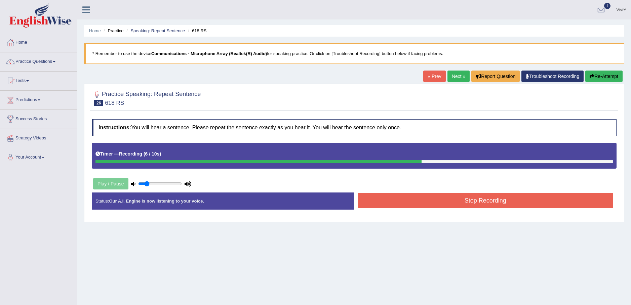
click at [460, 203] on button "Stop Recording" at bounding box center [486, 200] width 256 height 15
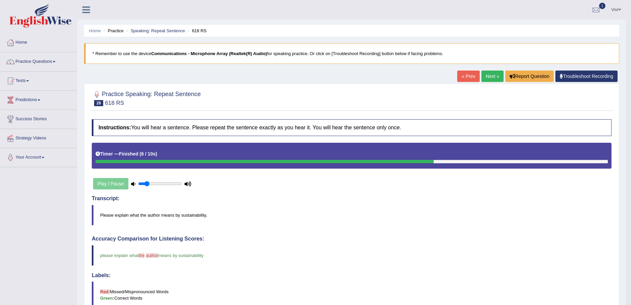
click at [491, 75] on link "Next »" at bounding box center [492, 76] width 22 height 11
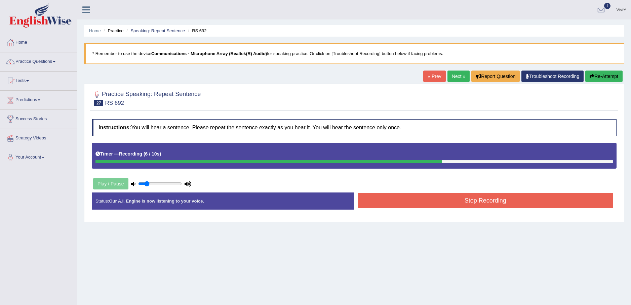
click at [452, 199] on button "Stop Recording" at bounding box center [486, 200] width 256 height 15
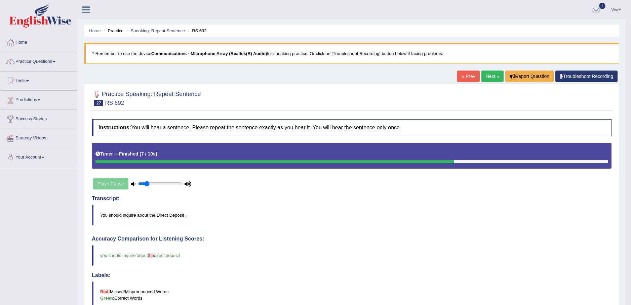
click at [109, 184] on div "Play / Pause" at bounding box center [142, 184] width 101 height 17
click at [133, 183] on icon at bounding box center [133, 184] width 4 height 4
drag, startPoint x: 147, startPoint y: 182, endPoint x: 135, endPoint y: 180, distance: 11.6
type input "0.05"
click at [138, 181] on input "range" at bounding box center [160, 183] width 44 height 5
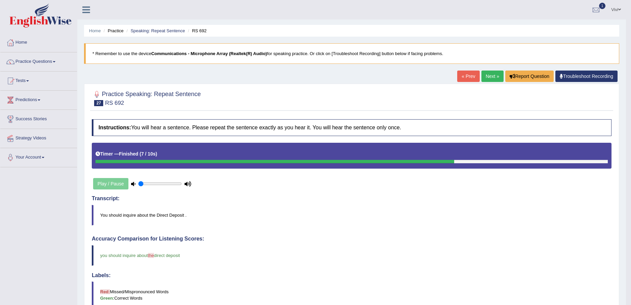
click at [132, 184] on icon at bounding box center [133, 184] width 4 height 4
click at [110, 183] on div "Play / Pause" at bounding box center [142, 184] width 101 height 17
click at [103, 183] on div "Play / Pause" at bounding box center [142, 184] width 101 height 17
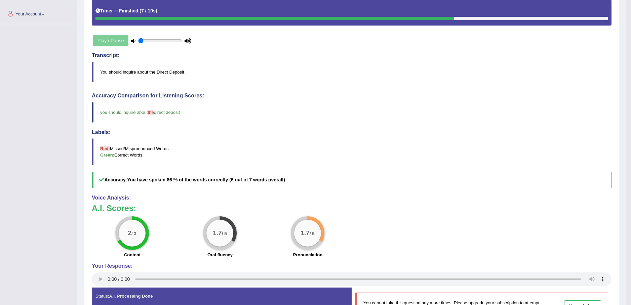
scroll to position [58, 0]
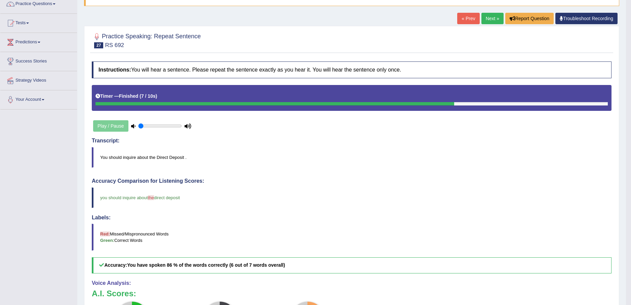
click at [489, 21] on link "Next »" at bounding box center [492, 18] width 22 height 11
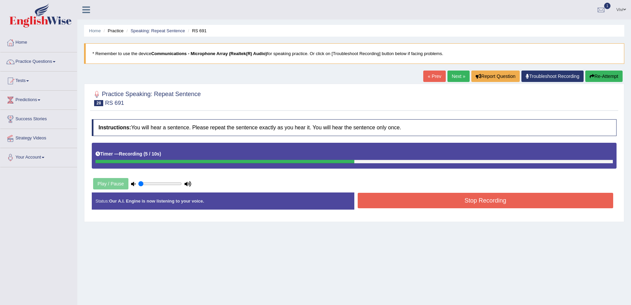
click at [472, 201] on button "Stop Recording" at bounding box center [486, 200] width 256 height 15
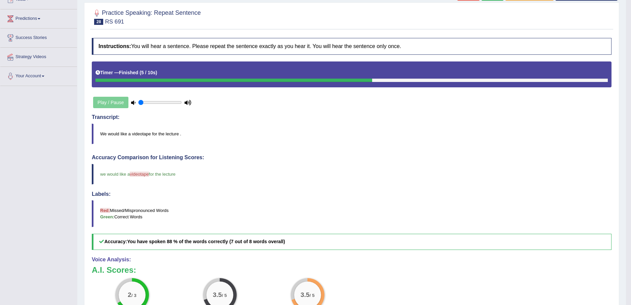
scroll to position [14, 0]
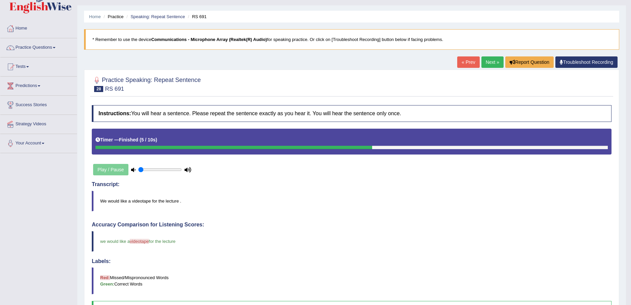
click at [492, 62] on link "Next »" at bounding box center [492, 61] width 22 height 11
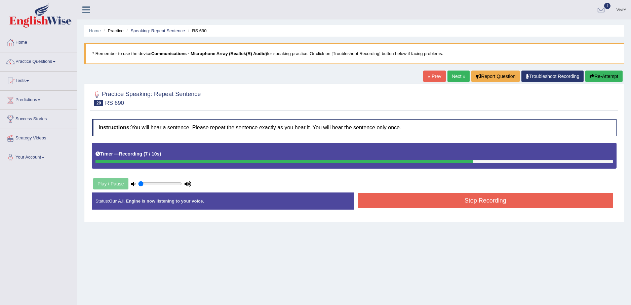
click at [473, 199] on button "Stop Recording" at bounding box center [486, 200] width 256 height 15
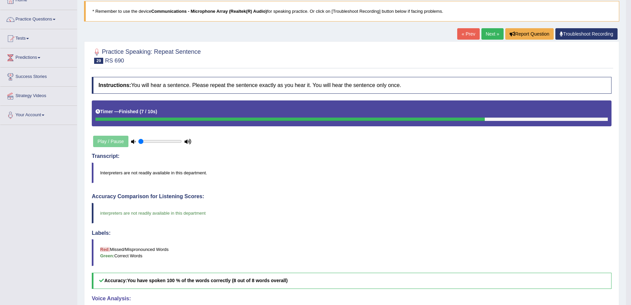
scroll to position [24, 0]
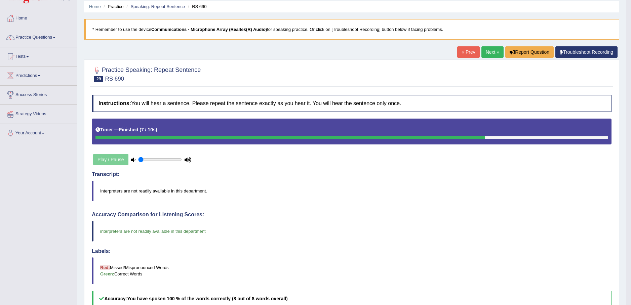
click at [490, 52] on link "Next »" at bounding box center [492, 51] width 22 height 11
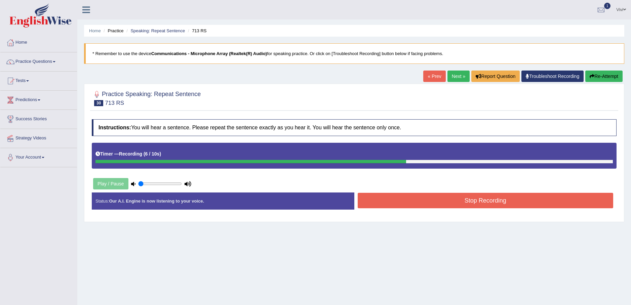
click at [476, 202] on button "Stop Recording" at bounding box center [486, 200] width 256 height 15
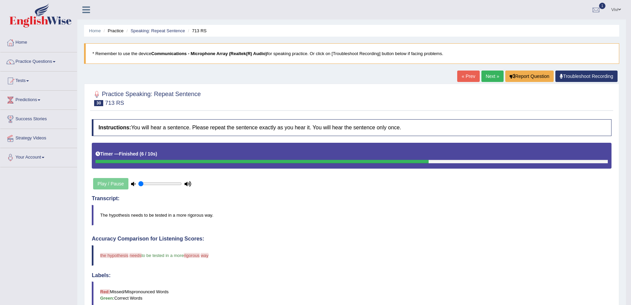
click at [489, 75] on link "Next »" at bounding box center [492, 76] width 22 height 11
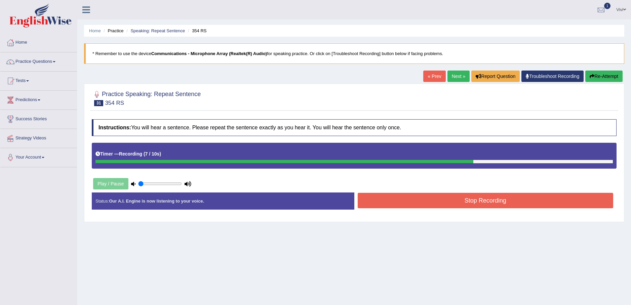
click at [470, 201] on button "Stop Recording" at bounding box center [486, 200] width 256 height 15
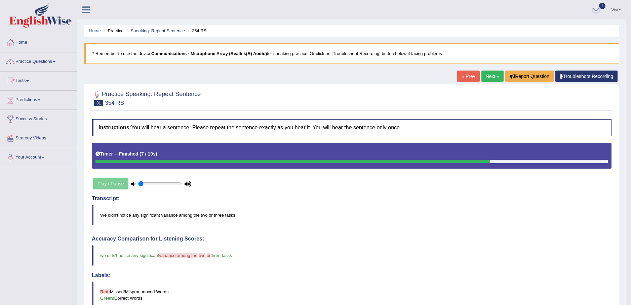
click at [55, 62] on span at bounding box center [54, 61] width 3 height 1
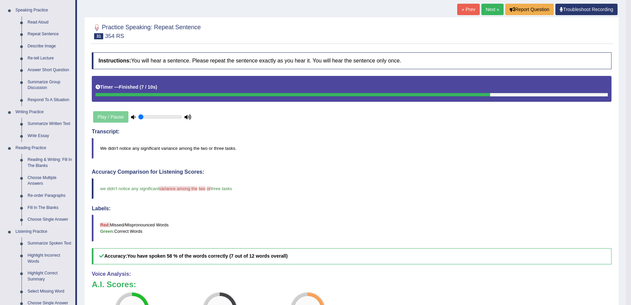
scroll to position [67, 0]
